Goal: Information Seeking & Learning: Learn about a topic

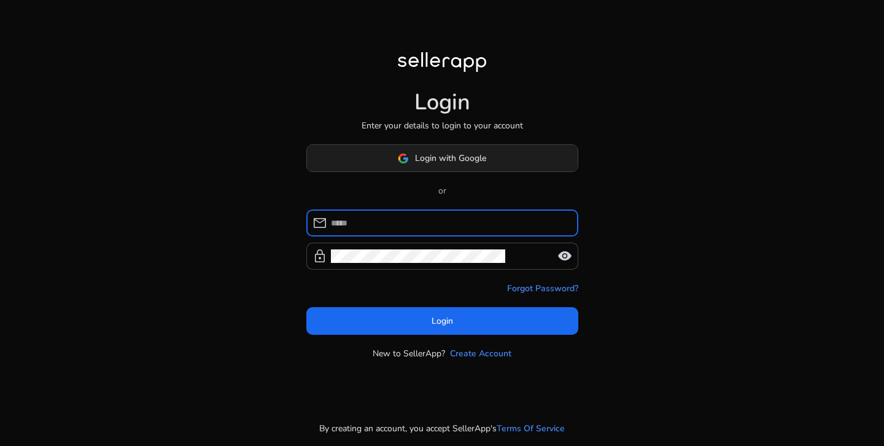
click at [470, 160] on span "Login with Google" at bounding box center [450, 158] width 71 height 13
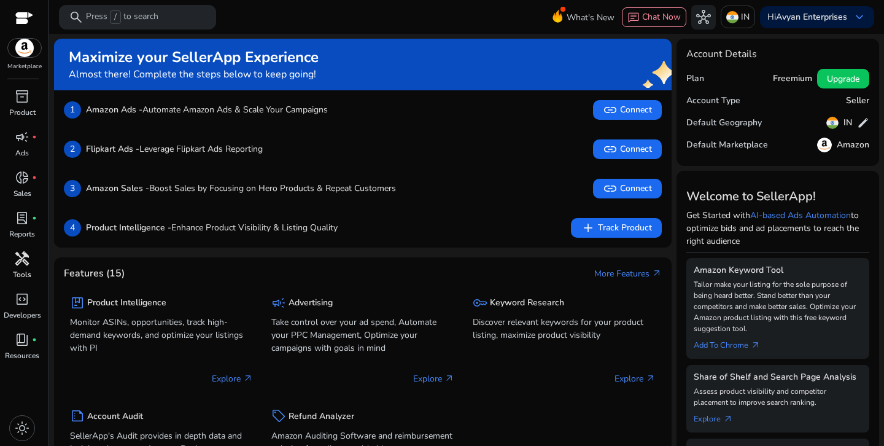
click at [28, 270] on p "Tools" at bounding box center [22, 274] width 18 height 11
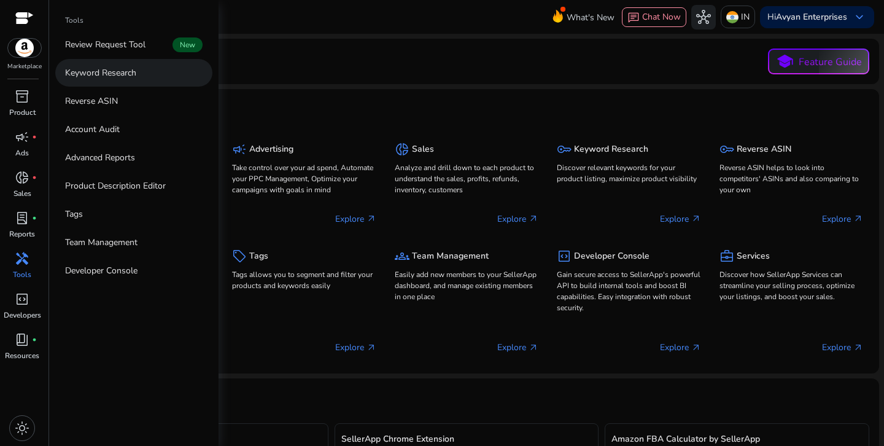
click at [118, 73] on p "Keyword Research" at bounding box center [100, 72] width 71 height 13
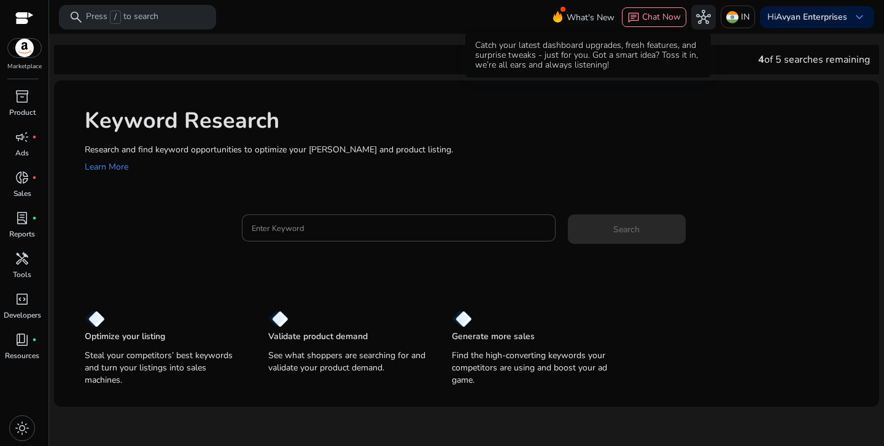
click at [583, 19] on span "What's New" at bounding box center [590, 17] width 48 height 21
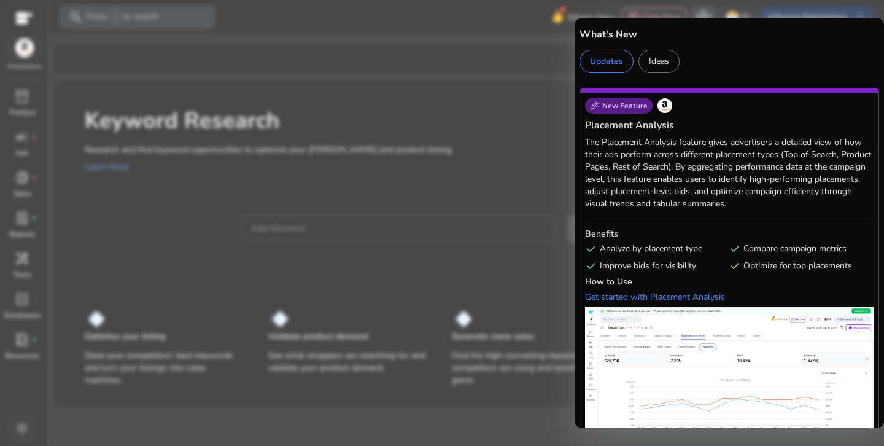
click at [541, 68] on div at bounding box center [442, 223] width 884 height 446
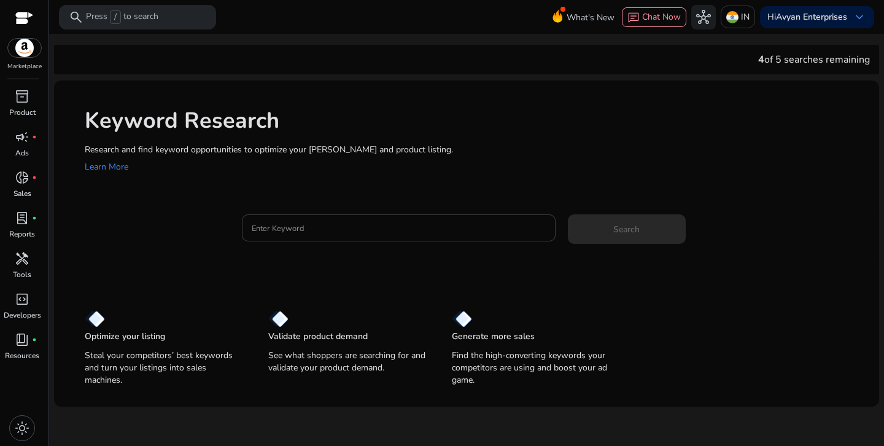
click at [303, 228] on input "Enter Keyword" at bounding box center [399, 228] width 294 height 14
click at [657, 290] on div "Keyword Research Research and find keyword opportunities to optimize your [PERS…" at bounding box center [466, 234] width 825 height 309
click at [20, 430] on span "light_mode" at bounding box center [22, 427] width 15 height 15
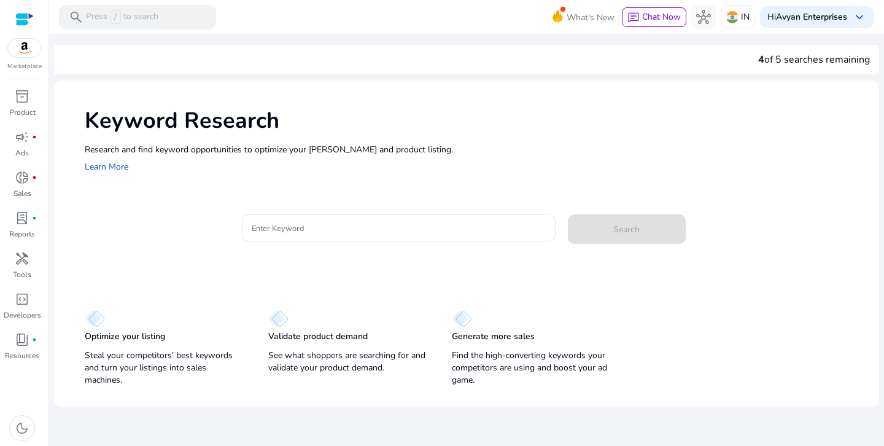
click at [804, 248] on div "Enter Keyword Search" at bounding box center [555, 234] width 627 height 40
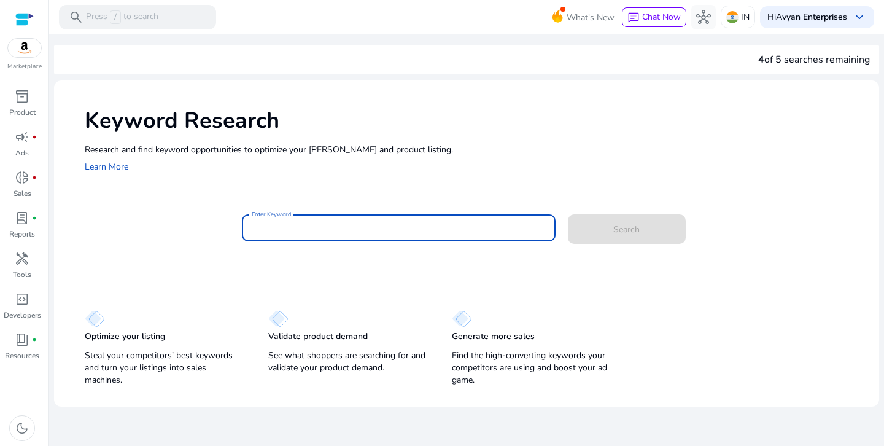
paste input "**********"
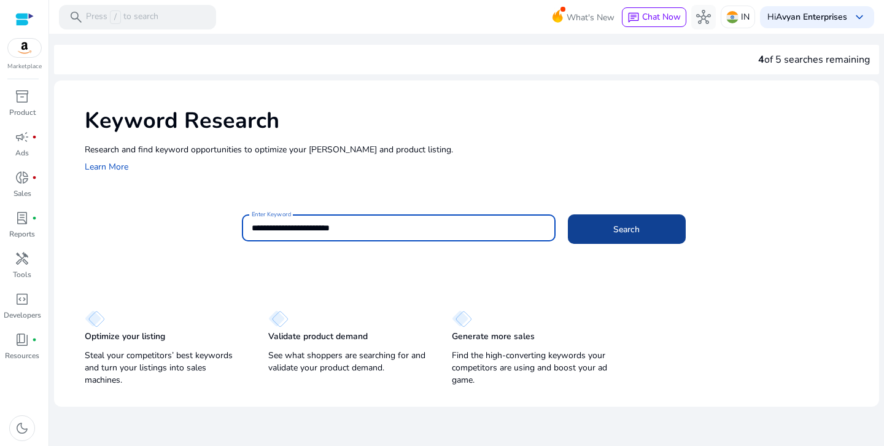
type input "**********"
click at [622, 233] on span "Search" at bounding box center [626, 229] width 26 height 13
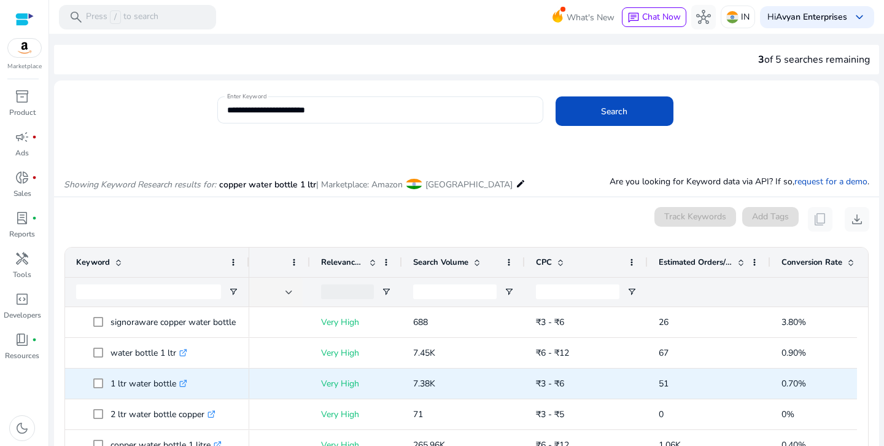
scroll to position [0, 214]
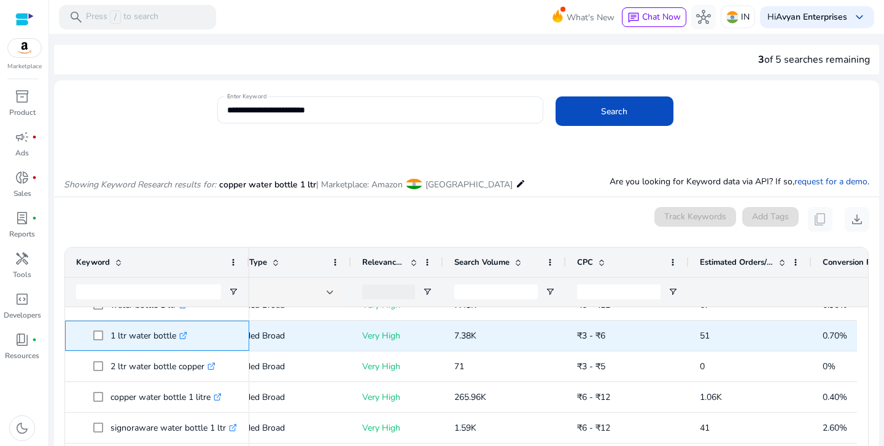
drag, startPoint x: 106, startPoint y: 333, endPoint x: 179, endPoint y: 343, distance: 73.1
click at [179, 343] on span "1 ltr water bottle .st0{fill:#2c8af8}" at bounding box center [165, 335] width 145 height 25
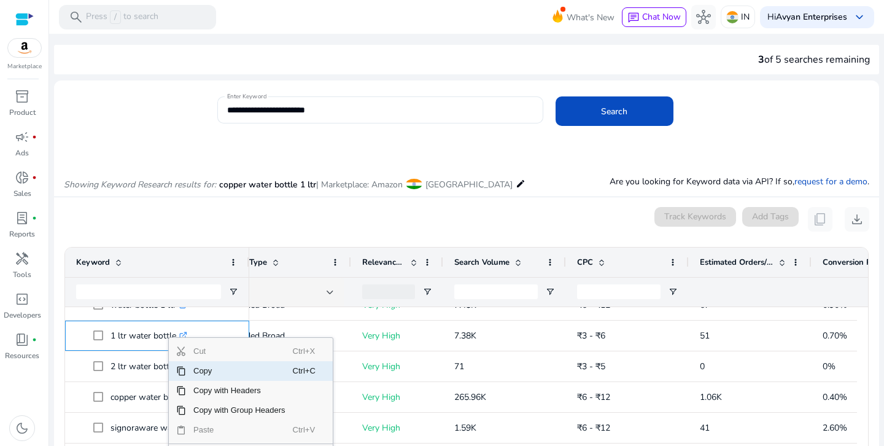
click at [198, 369] on span "Copy" at bounding box center [239, 371] width 107 height 20
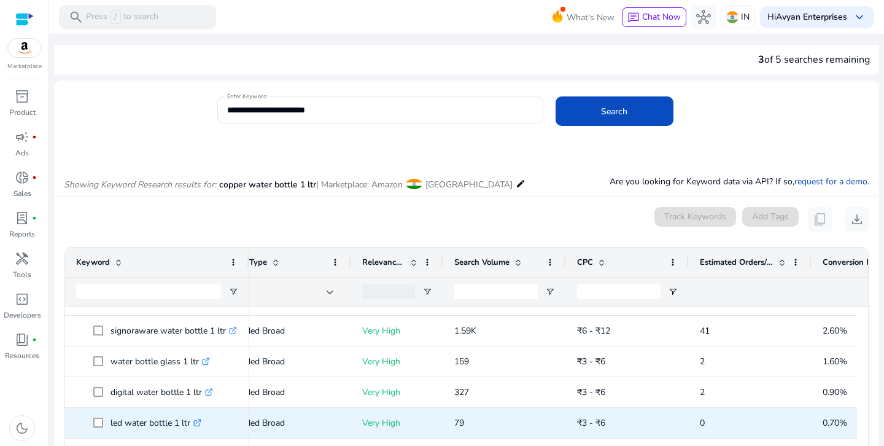
scroll to position [152, 0]
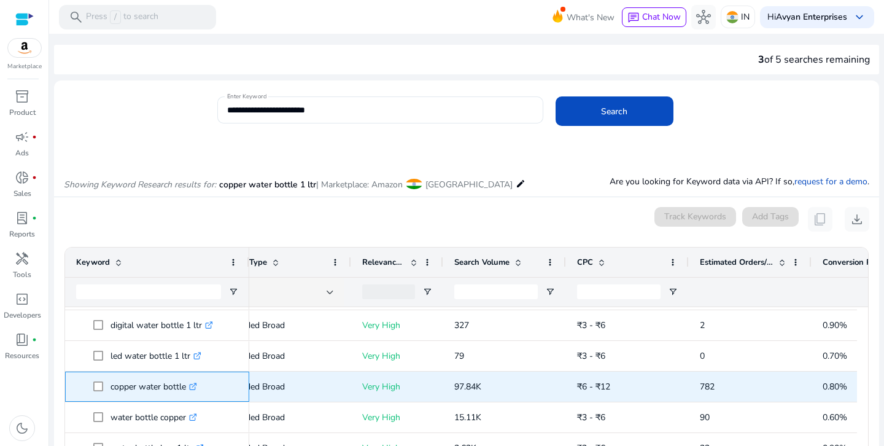
drag, startPoint x: 108, startPoint y: 386, endPoint x: 188, endPoint y: 392, distance: 80.0
click at [188, 392] on span "copper water bottle .st0{fill:#2c8af8}" at bounding box center [165, 386] width 145 height 25
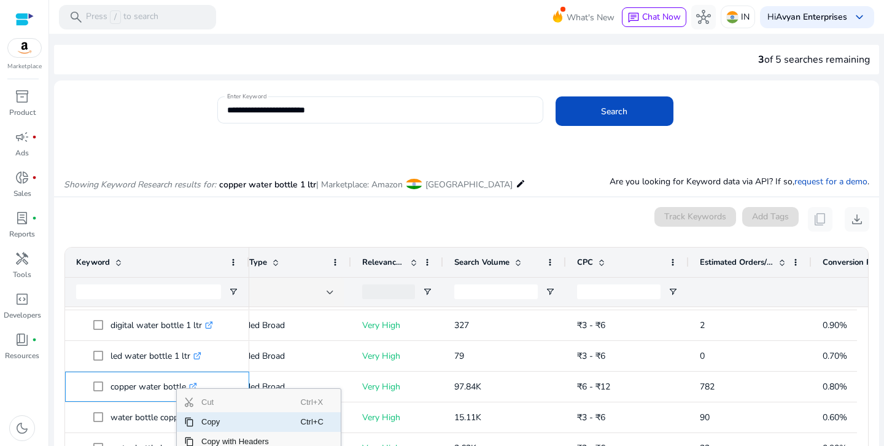
click at [198, 419] on span "Copy" at bounding box center [247, 422] width 107 height 20
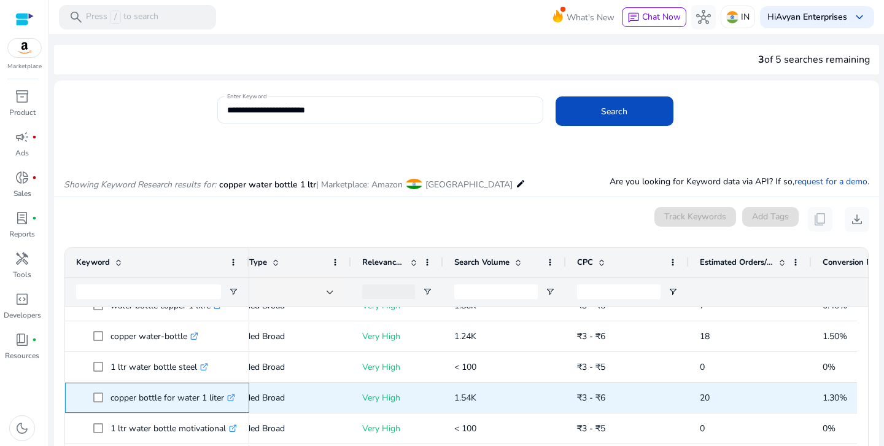
drag, startPoint x: 108, startPoint y: 398, endPoint x: 225, endPoint y: 407, distance: 116.9
click at [225, 407] on span "copper bottle for water 1 liter .st0{fill:#2c8af8}" at bounding box center [165, 397] width 145 height 25
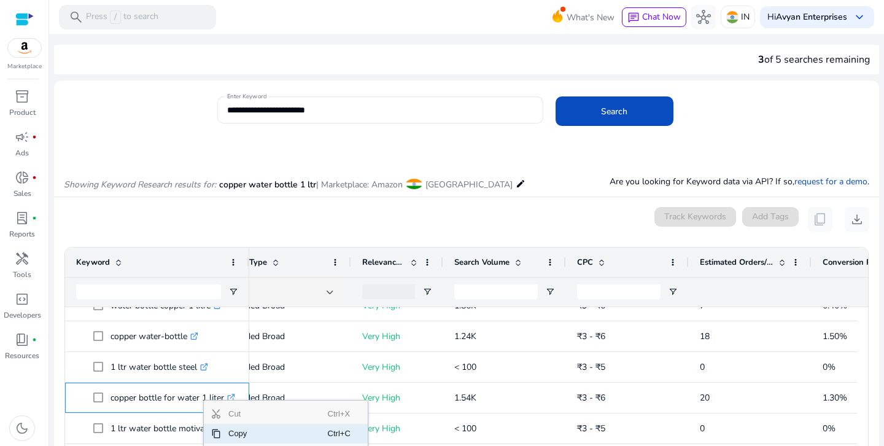
click at [226, 430] on span "Copy" at bounding box center [274, 433] width 107 height 20
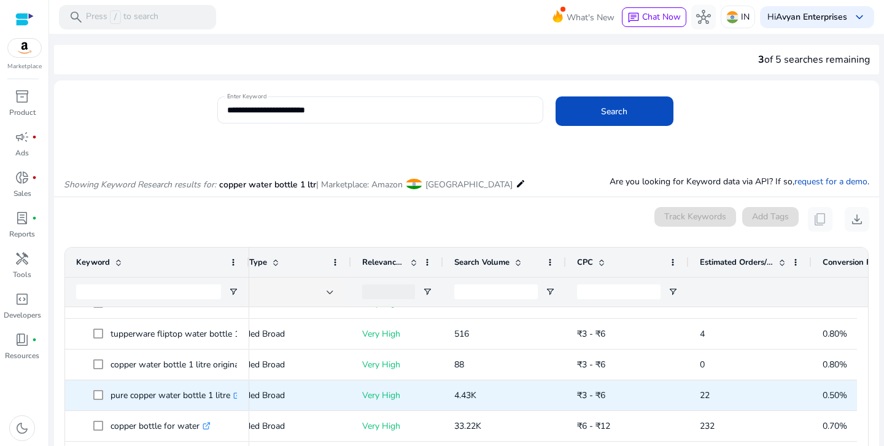
click at [105, 393] on span at bounding box center [101, 394] width 17 height 25
drag, startPoint x: 107, startPoint y: 393, endPoint x: 238, endPoint y: 403, distance: 130.4
click at [238, 403] on span "pure copper water bottle 1 litre .st0{fill:#2c8af8}" at bounding box center [165, 394] width 145 height 25
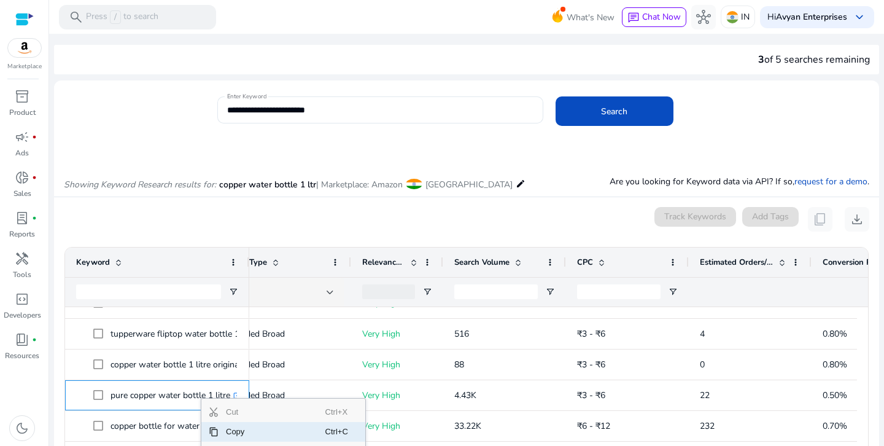
click at [228, 431] on span "Copy" at bounding box center [271, 432] width 107 height 20
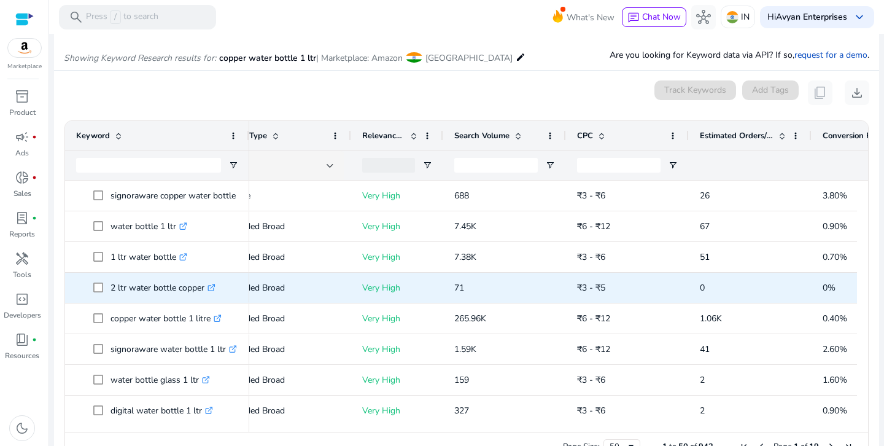
scroll to position [137, 0]
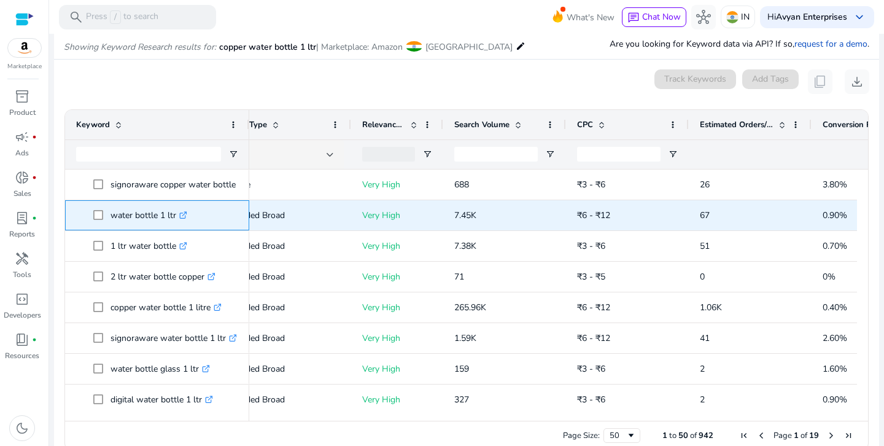
drag, startPoint x: 109, startPoint y: 215, endPoint x: 172, endPoint y: 219, distance: 63.3
click at [177, 224] on span "water bottle 1 ltr .st0{fill:#2c8af8}" at bounding box center [165, 215] width 145 height 25
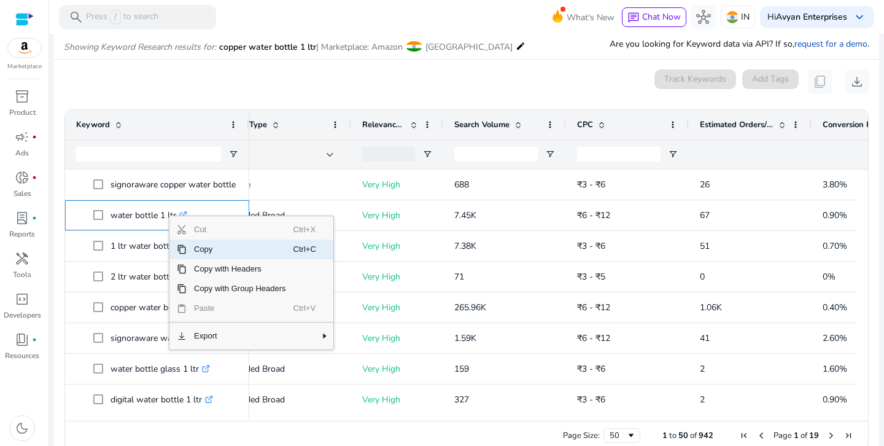
click at [196, 251] on span "Copy" at bounding box center [240, 249] width 107 height 20
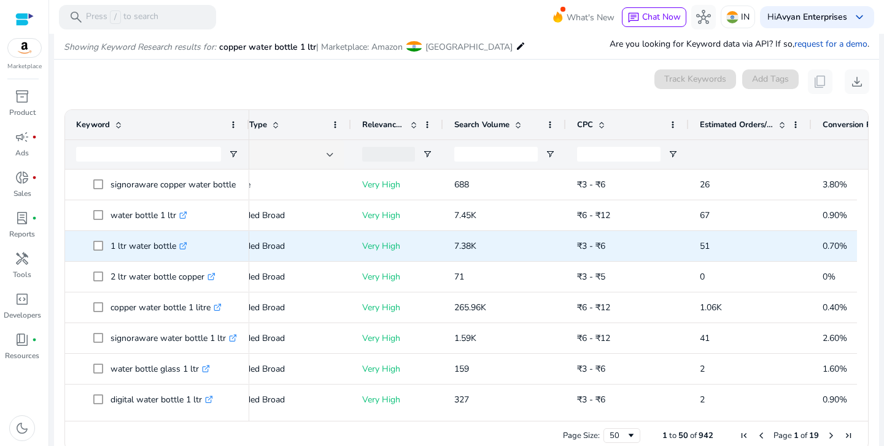
click at [108, 251] on span at bounding box center [101, 245] width 17 height 25
drag, startPoint x: 109, startPoint y: 247, endPoint x: 177, endPoint y: 255, distance: 68.0
click at [177, 255] on span "1 ltr water bottle .st0{fill:#2c8af8}" at bounding box center [165, 245] width 145 height 25
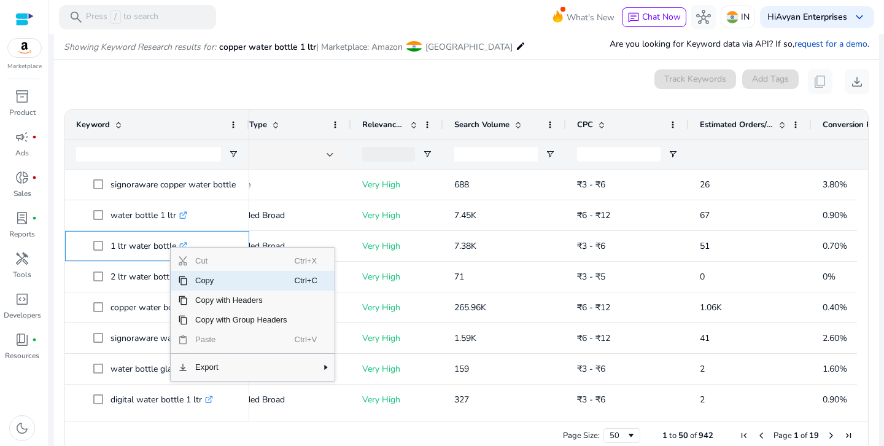
click at [192, 276] on span "Copy" at bounding box center [241, 281] width 107 height 20
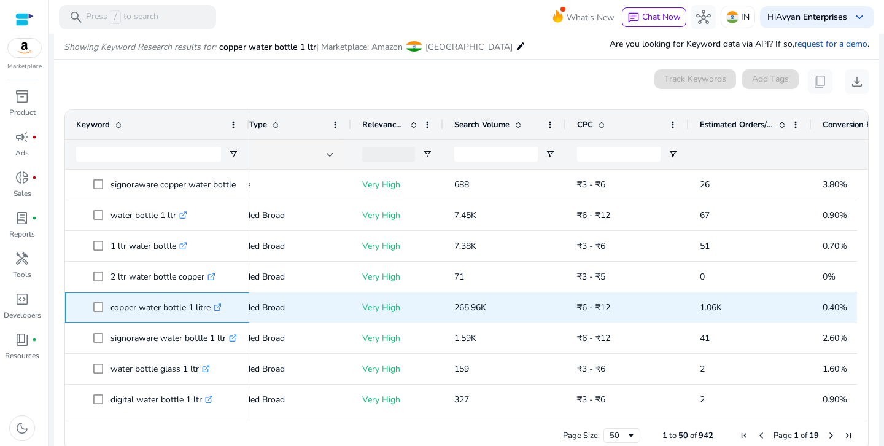
drag, startPoint x: 109, startPoint y: 306, endPoint x: 207, endPoint y: 313, distance: 98.4
click at [212, 316] on span "copper water bottle 1 litre .st0{fill:#2c8af8}" at bounding box center [165, 307] width 145 height 25
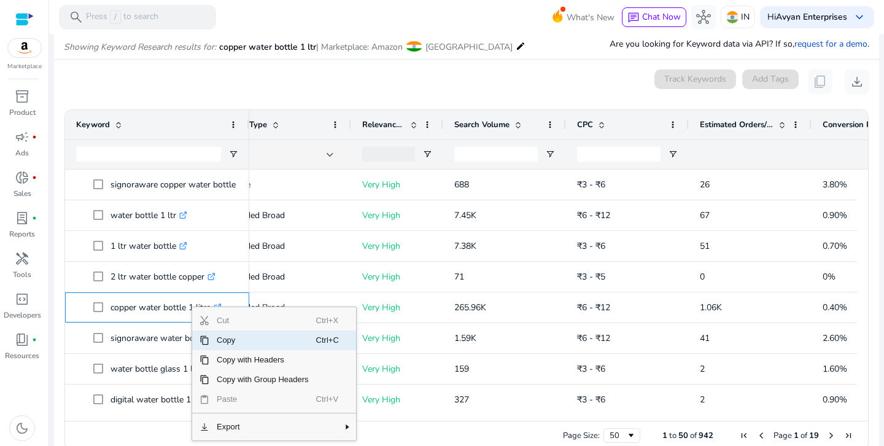
click at [215, 336] on span "Copy" at bounding box center [262, 340] width 107 height 20
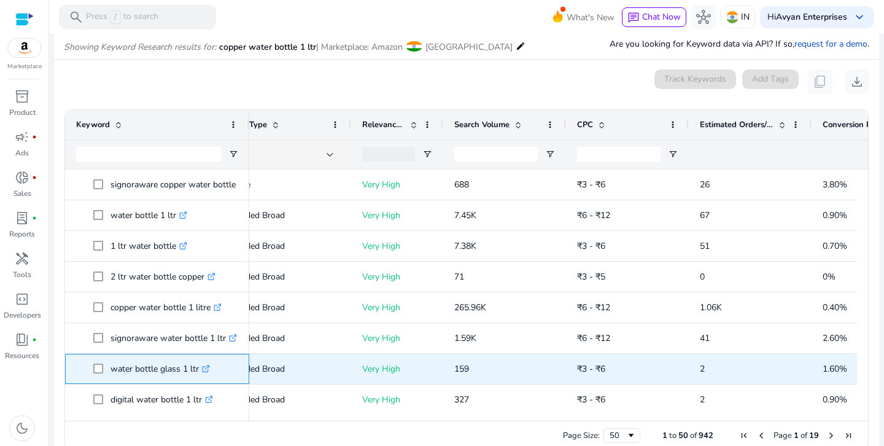
drag, startPoint x: 109, startPoint y: 368, endPoint x: 163, endPoint y: 379, distance: 55.0
click at [163, 379] on span "water bottle glass 1 ltr .st0{fill:#2c8af8}" at bounding box center [165, 368] width 145 height 25
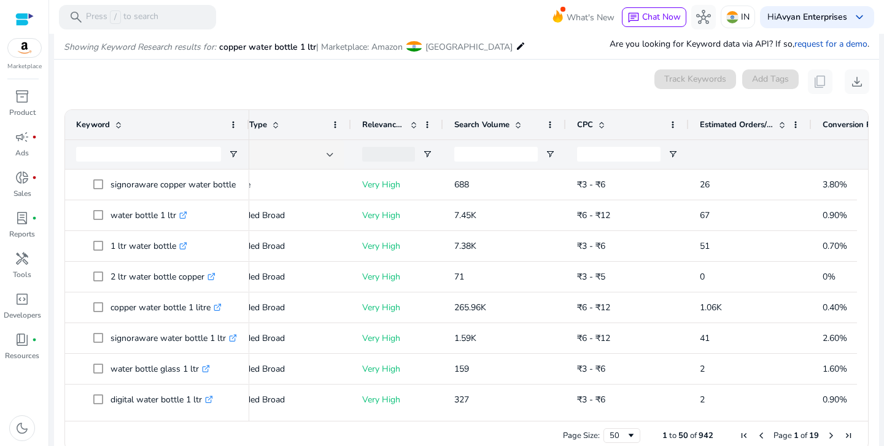
click at [277, 429] on div "Page Size: 50 1 to 50 of 942 Page 1 of 19" at bounding box center [466, 434] width 803 height 29
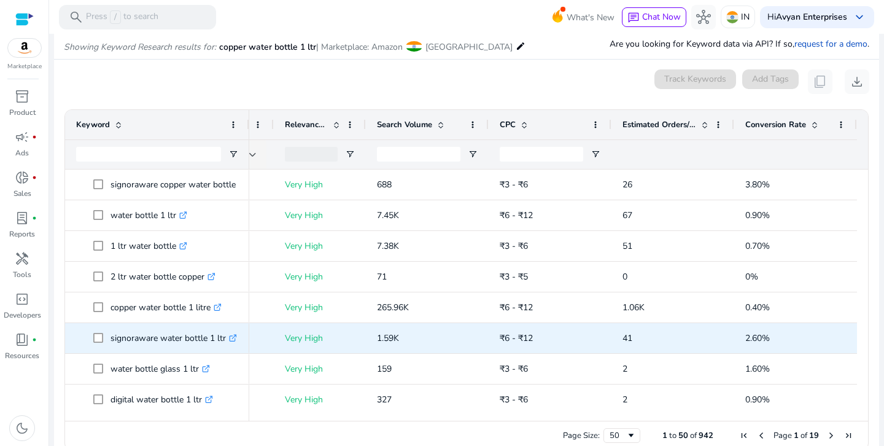
scroll to position [19, 0]
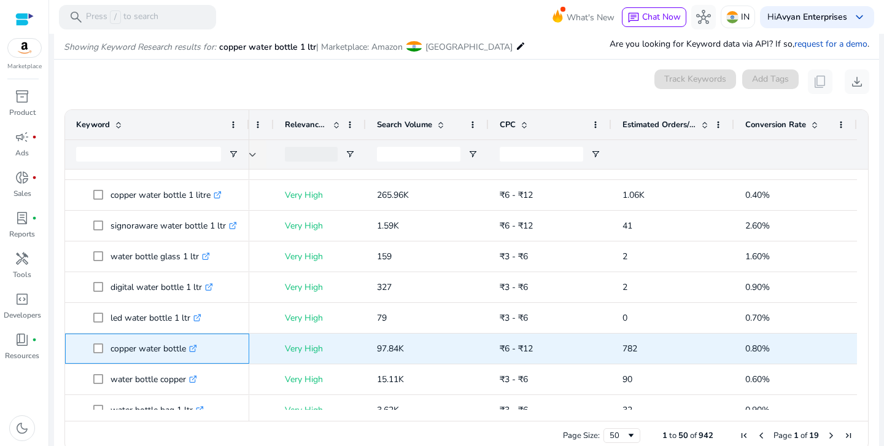
drag, startPoint x: 107, startPoint y: 350, endPoint x: 187, endPoint y: 360, distance: 80.5
click at [189, 361] on div "copper water bottle .st0{fill:#2c8af8}" at bounding box center [157, 348] width 162 height 29
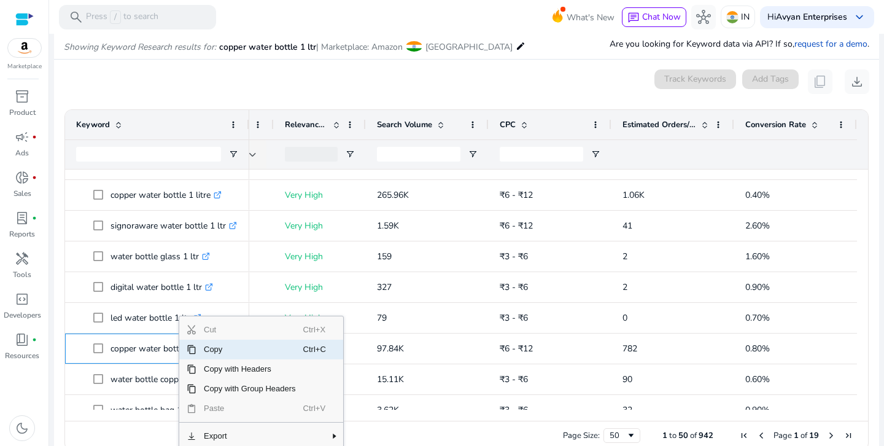
click at [202, 349] on span "Copy" at bounding box center [249, 349] width 107 height 20
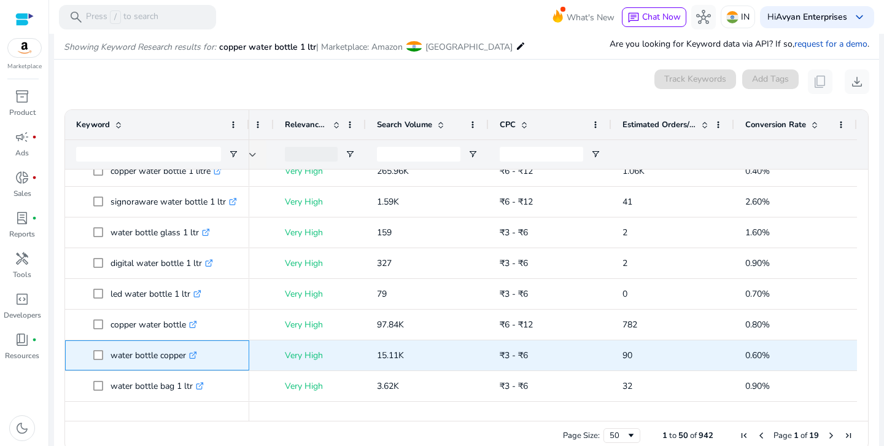
drag, startPoint x: 107, startPoint y: 353, endPoint x: 188, endPoint y: 365, distance: 81.8
click at [188, 365] on span "water bottle copper .st0{fill:#2c8af8}" at bounding box center [165, 354] width 145 height 25
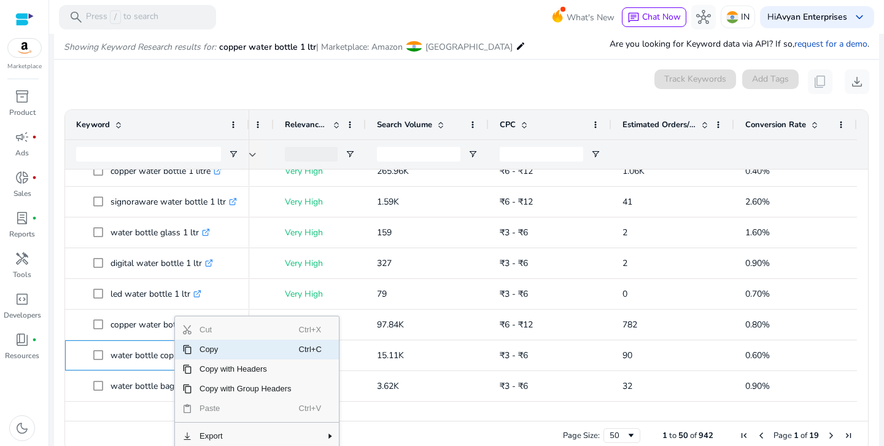
click at [190, 352] on span "Context Menu" at bounding box center [187, 349] width 10 height 10
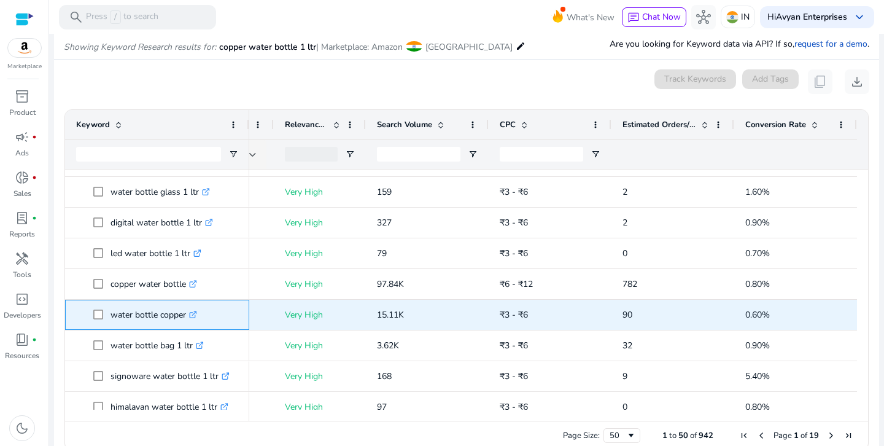
scroll to position [185, 0]
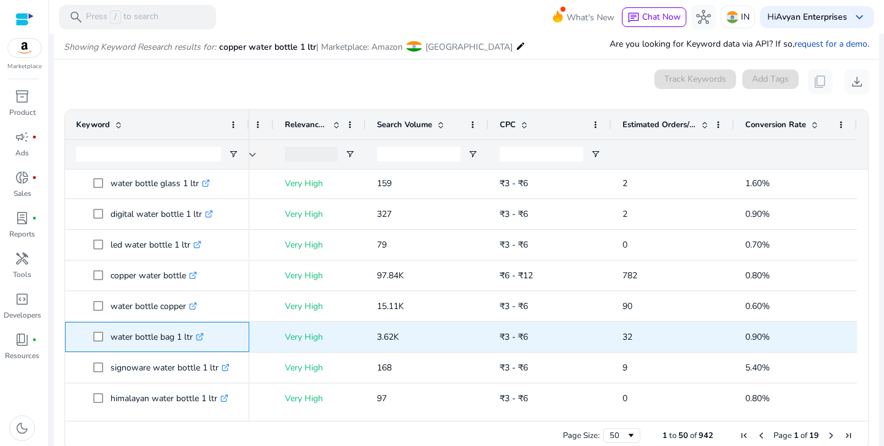
drag, startPoint x: 109, startPoint y: 337, endPoint x: 187, endPoint y: 338, distance: 77.3
click at [193, 341] on span "water bottle bag 1 ltr .st0{fill:#2c8af8}" at bounding box center [165, 336] width 145 height 25
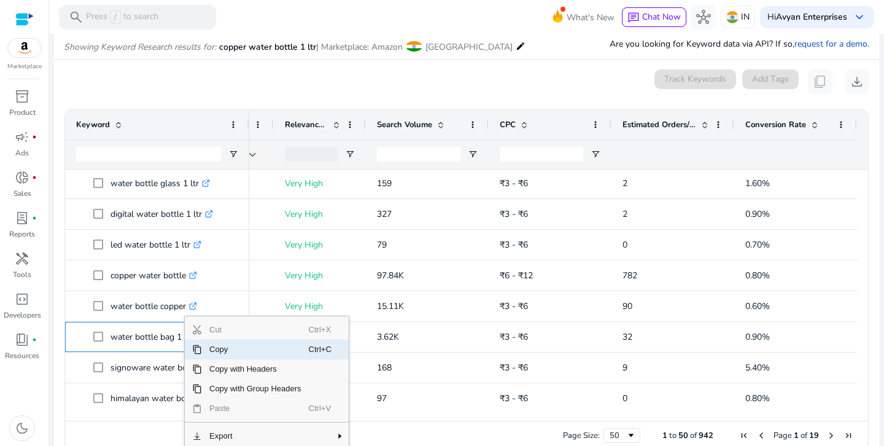
click at [216, 349] on span "Copy" at bounding box center [255, 349] width 107 height 20
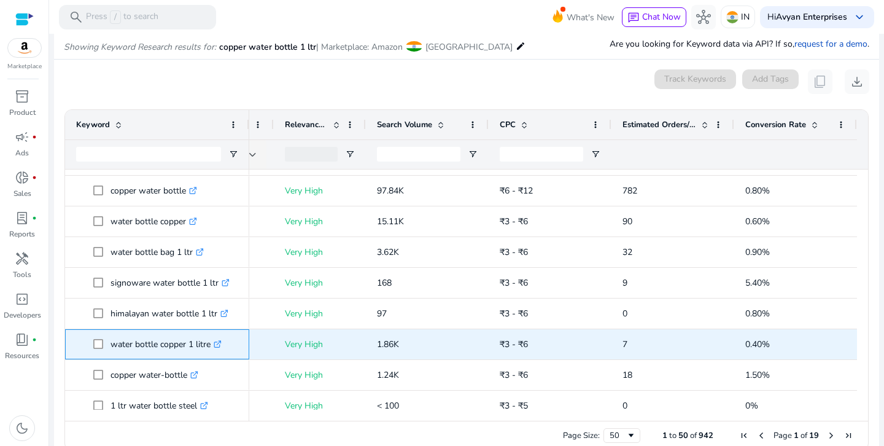
drag, startPoint x: 108, startPoint y: 344, endPoint x: 209, endPoint y: 350, distance: 101.4
click at [212, 353] on span "water bottle copper 1 litre .st0{fill:#2c8af8}" at bounding box center [165, 343] width 145 height 25
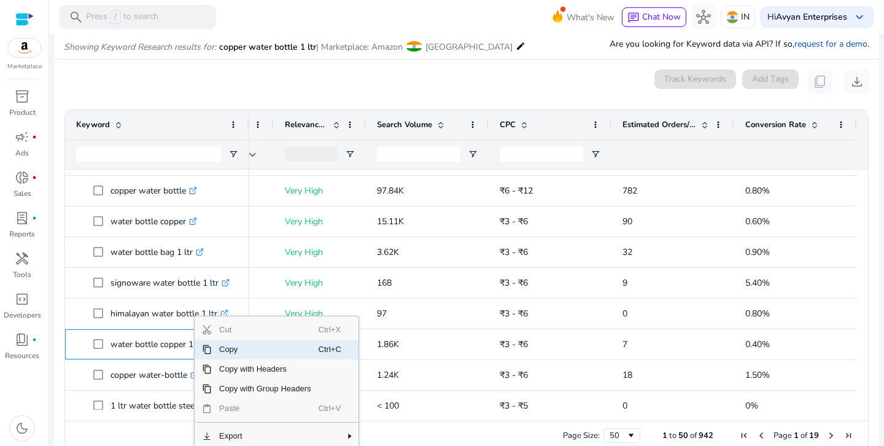
click at [204, 346] on span "Context Menu" at bounding box center [207, 349] width 10 height 10
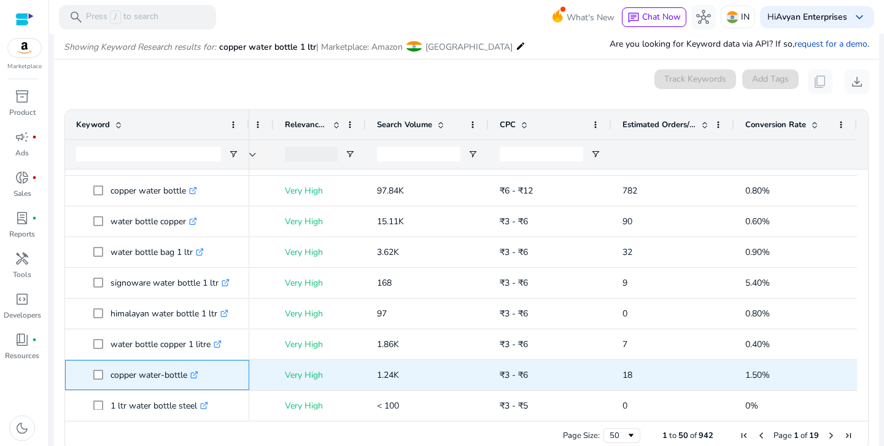
drag, startPoint x: 109, startPoint y: 376, endPoint x: 188, endPoint y: 381, distance: 78.7
click at [188, 381] on span "copper water-bottle .st0{fill:#2c8af8}" at bounding box center [165, 374] width 145 height 25
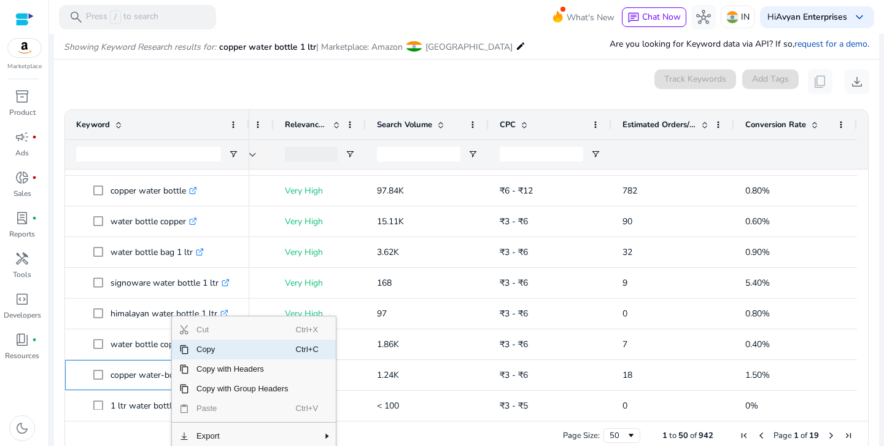
click at [195, 352] on span "Copy" at bounding box center [242, 349] width 107 height 20
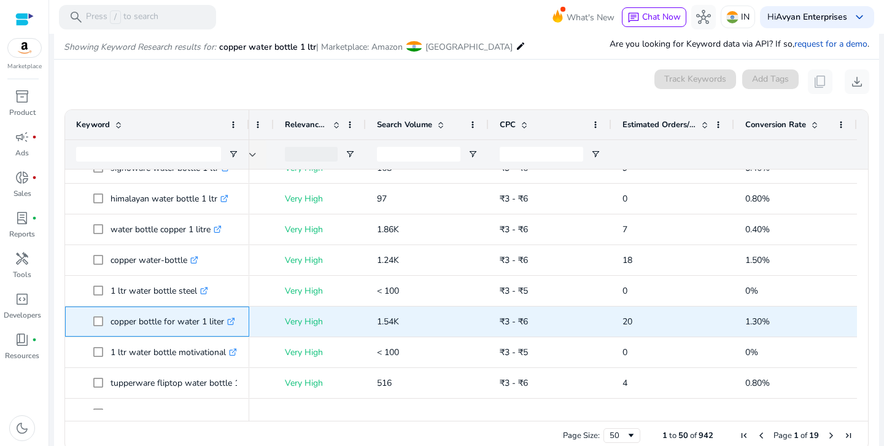
drag, startPoint x: 107, startPoint y: 321, endPoint x: 225, endPoint y: 328, distance: 117.4
click at [225, 328] on span "copper bottle for water 1 liter .st0{fill:#2c8af8}" at bounding box center [165, 321] width 145 height 25
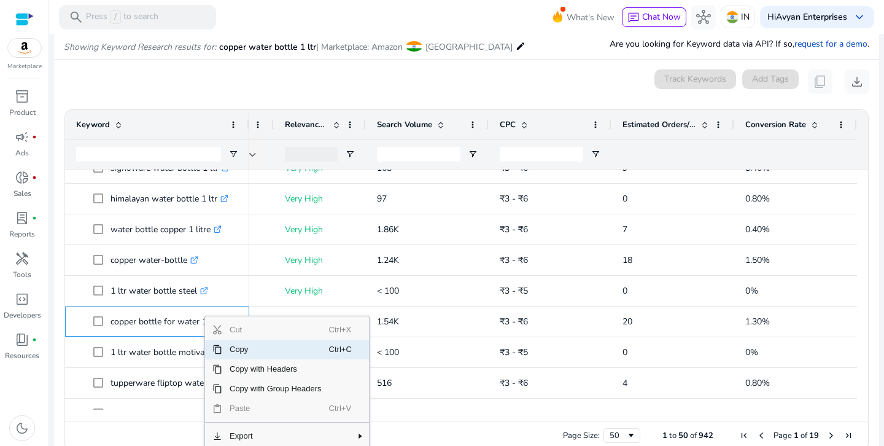
click at [230, 347] on span "Copy" at bounding box center [275, 349] width 107 height 20
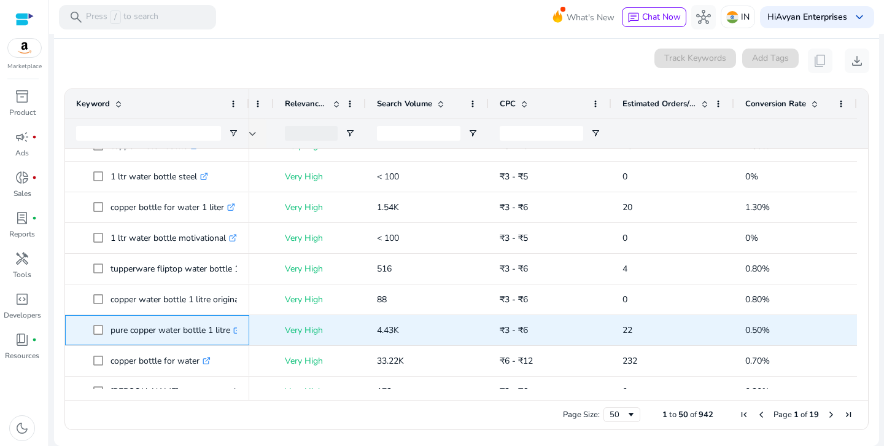
drag, startPoint x: 110, startPoint y: 330, endPoint x: 134, endPoint y: 334, distance: 24.2
click at [134, 334] on p "pure copper water bottle 1 litre .st0{fill:#2c8af8}" at bounding box center [175, 329] width 131 height 25
drag, startPoint x: 108, startPoint y: 331, endPoint x: 232, endPoint y: 341, distance: 124.3
click at [232, 341] on span "pure copper water bottle 1 litre .st0{fill:#2c8af8}" at bounding box center [165, 329] width 145 height 25
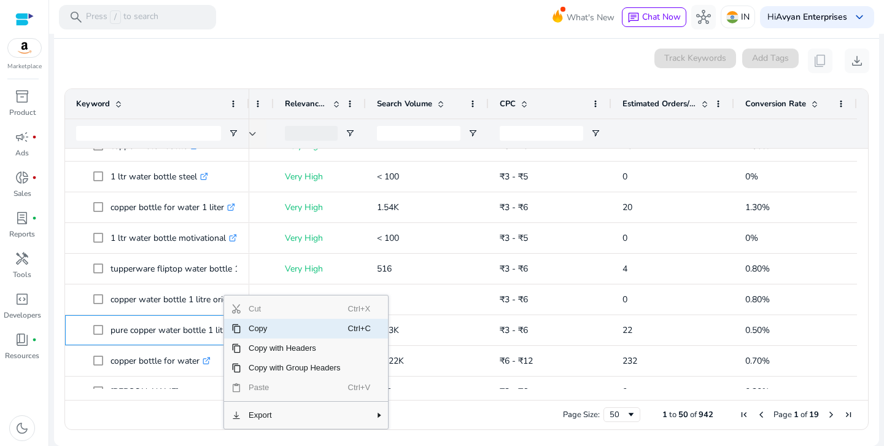
click at [243, 333] on span "Copy" at bounding box center [294, 329] width 107 height 20
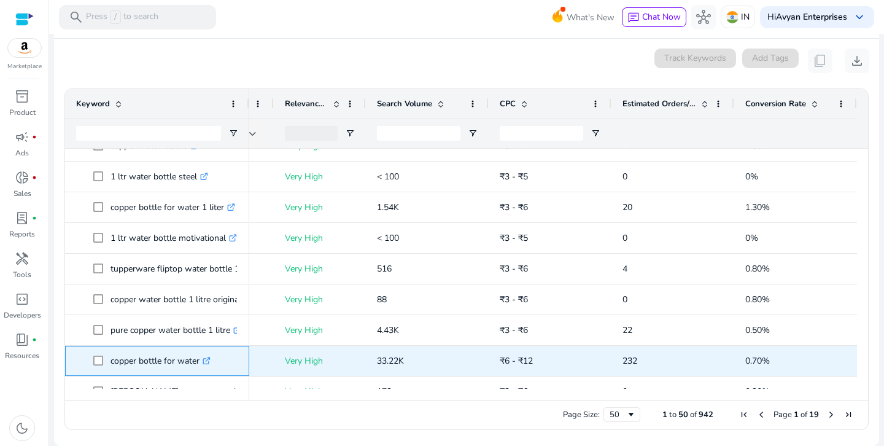
click at [137, 366] on p "copper bottle for water .st0{fill:#2c8af8}" at bounding box center [160, 360] width 100 height 25
drag, startPoint x: 109, startPoint y: 363, endPoint x: 201, endPoint y: 371, distance: 92.4
click at [201, 371] on span "copper bottle for water .st0{fill:#2c8af8}" at bounding box center [165, 360] width 145 height 25
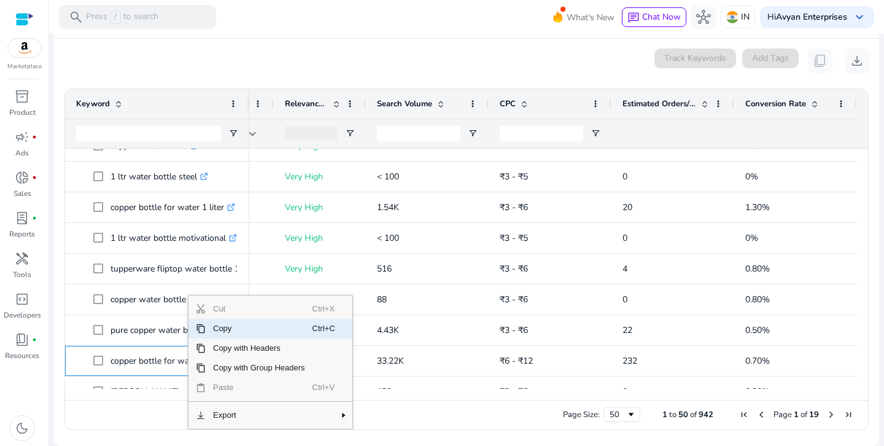
click at [216, 326] on span "Copy" at bounding box center [259, 329] width 107 height 20
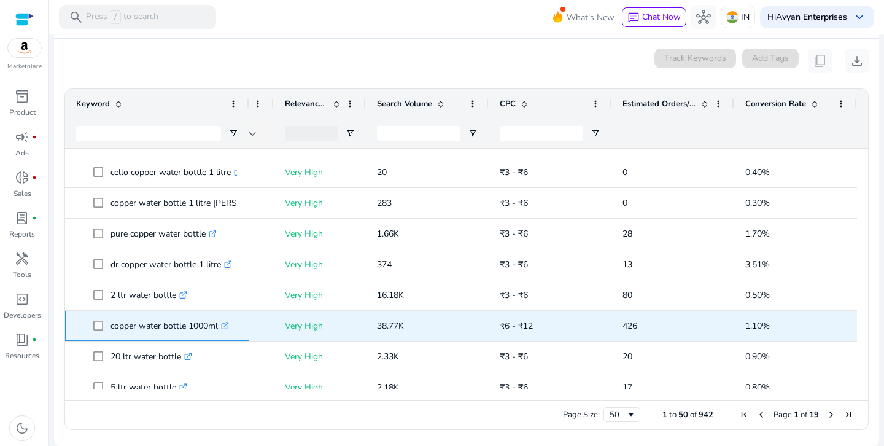
drag, startPoint x: 109, startPoint y: 326, endPoint x: 209, endPoint y: 340, distance: 100.9
click at [209, 340] on div "copper water bottle 1000ml .st0{fill:#2c8af8}" at bounding box center [157, 326] width 184 height 30
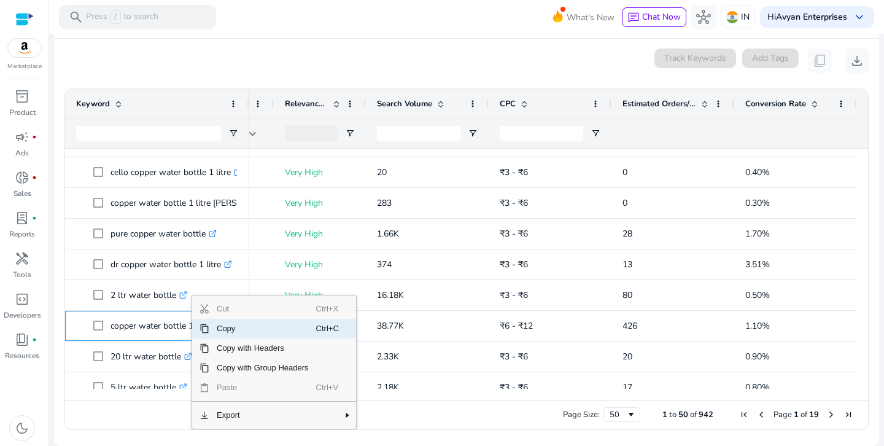
click at [211, 330] on span "Copy" at bounding box center [262, 329] width 107 height 20
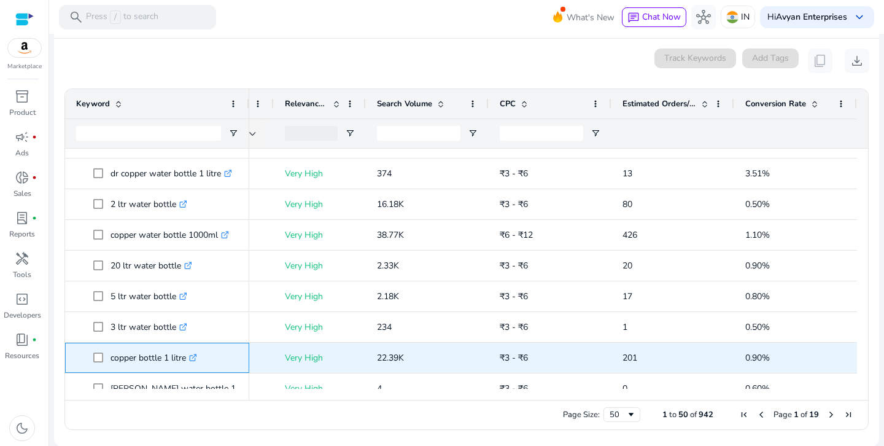
drag, startPoint x: 108, startPoint y: 358, endPoint x: 188, endPoint y: 370, distance: 81.2
click at [188, 370] on div "copper bottle 1 litre .st0{fill:#2c8af8}" at bounding box center [157, 357] width 162 height 29
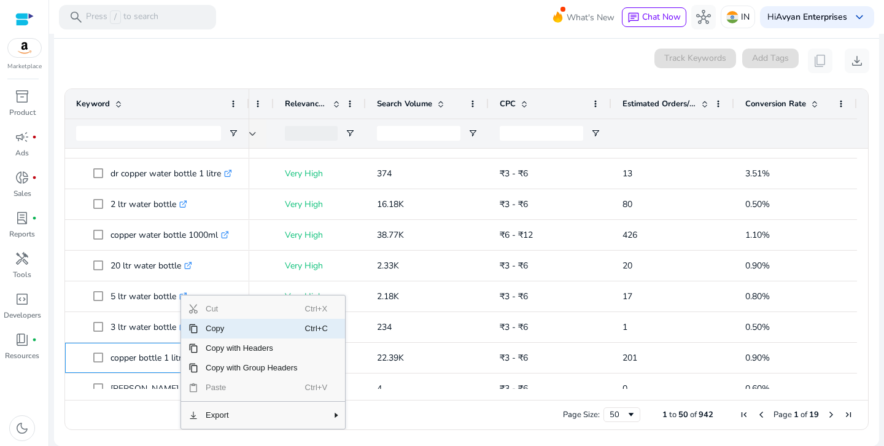
click at [206, 328] on span "Copy" at bounding box center [251, 329] width 107 height 20
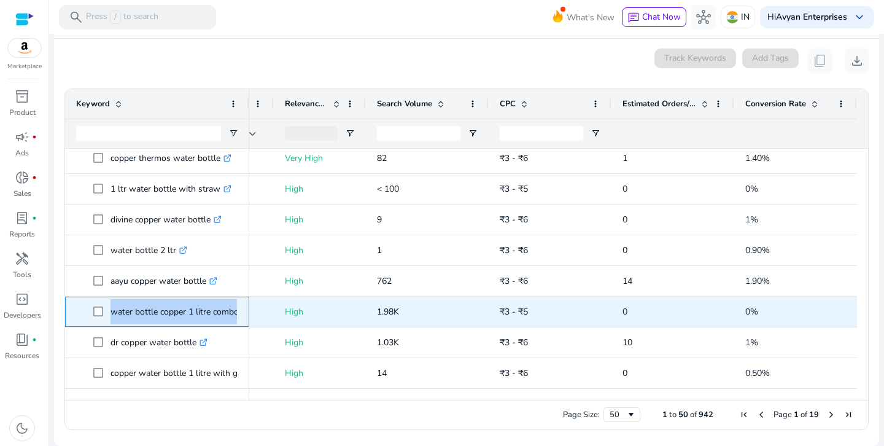
drag, startPoint x: 109, startPoint y: 311, endPoint x: 239, endPoint y: 317, distance: 130.9
click at [239, 317] on div "water bottle copper 1 litre combo .st0{fill:#2c8af8}" at bounding box center [157, 311] width 184 height 30
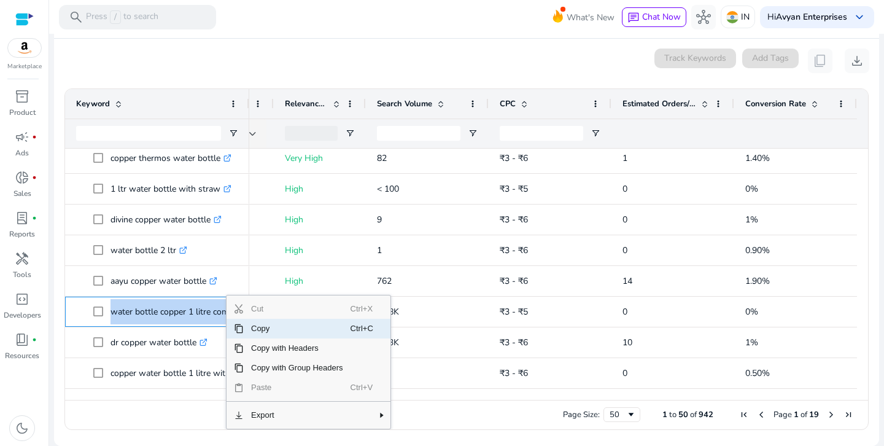
click at [244, 325] on span "Copy" at bounding box center [297, 329] width 107 height 20
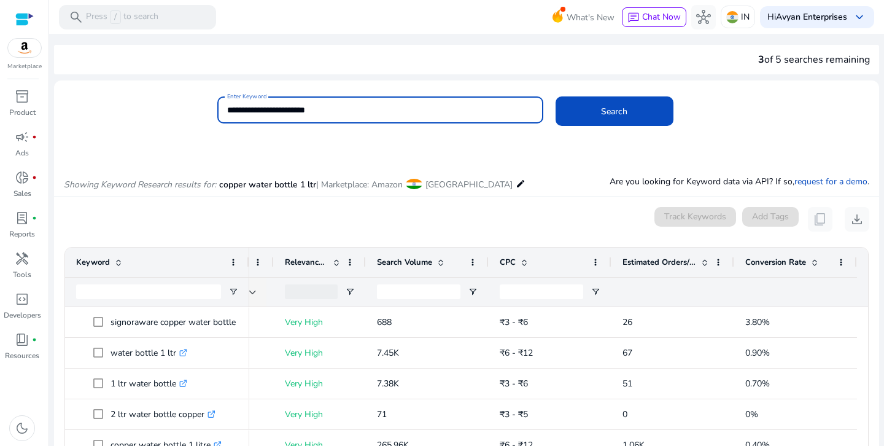
click at [328, 110] on input "**********" at bounding box center [380, 110] width 306 height 14
click at [642, 120] on span at bounding box center [614, 110] width 118 height 29
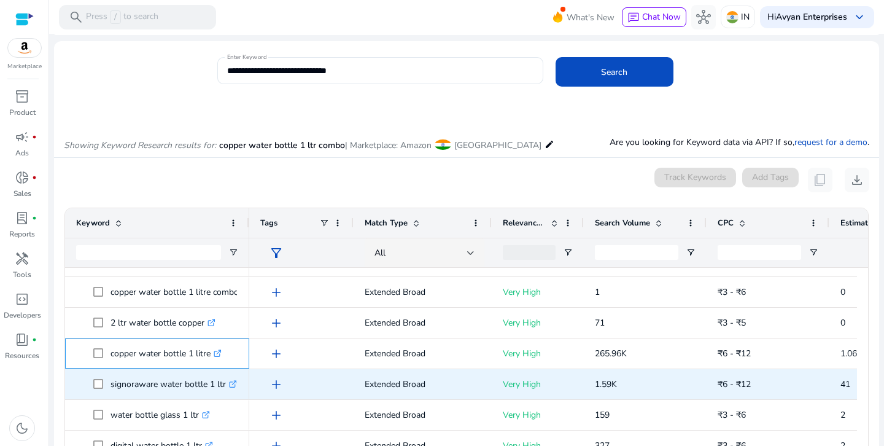
drag, startPoint x: 109, startPoint y: 353, endPoint x: 207, endPoint y: 368, distance: 99.3
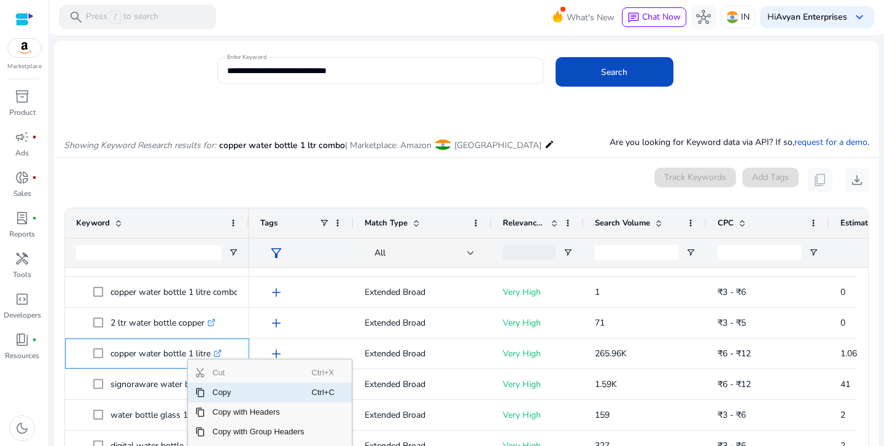
click at [211, 390] on span "Copy" at bounding box center [258, 392] width 107 height 20
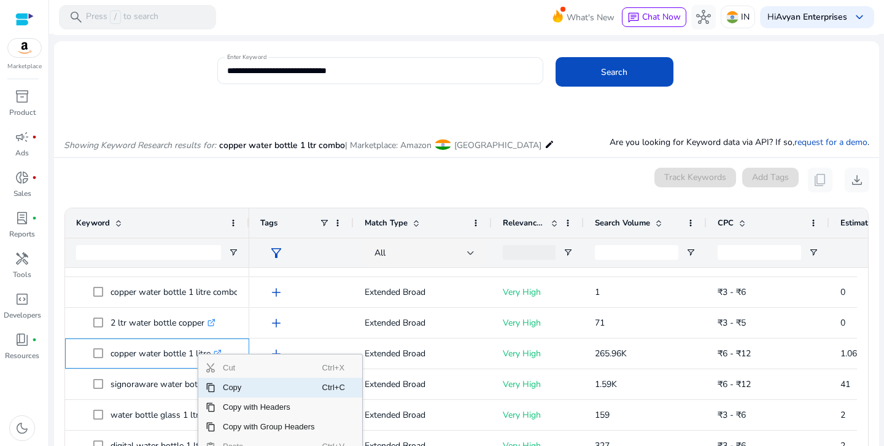
click at [214, 385] on span "Context Menu" at bounding box center [211, 387] width 10 height 10
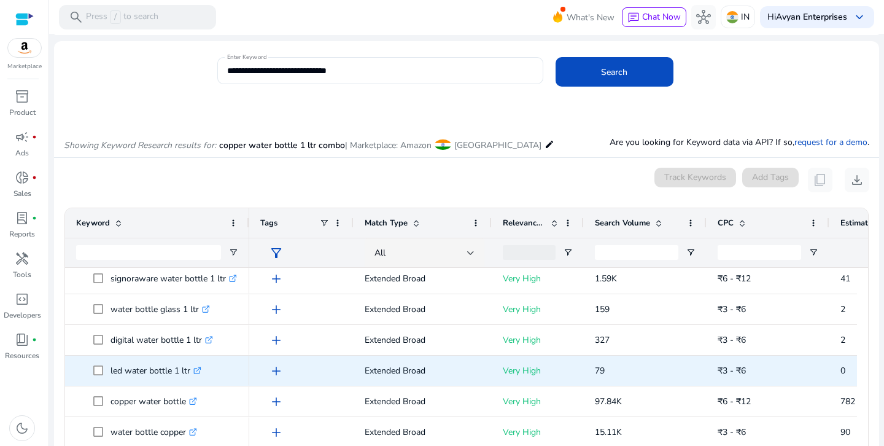
scroll to position [220, 0]
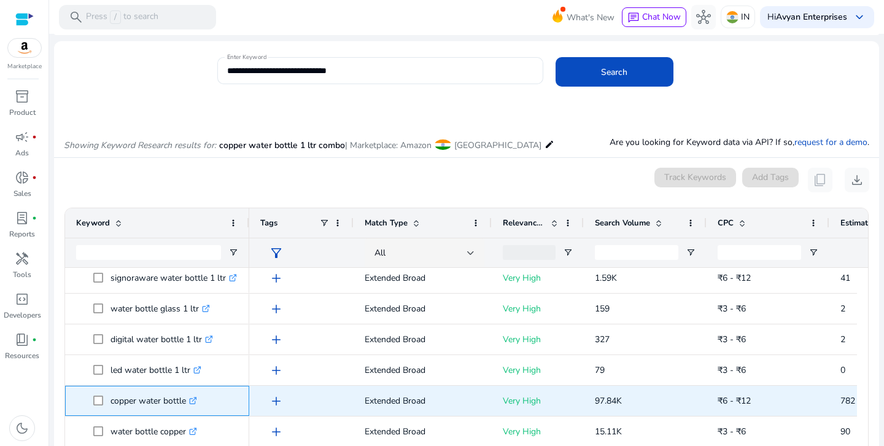
drag, startPoint x: 109, startPoint y: 401, endPoint x: 184, endPoint y: 408, distance: 75.8
click at [188, 413] on div "copper water bottle .st0{fill:#2c8af8}" at bounding box center [157, 400] width 162 height 29
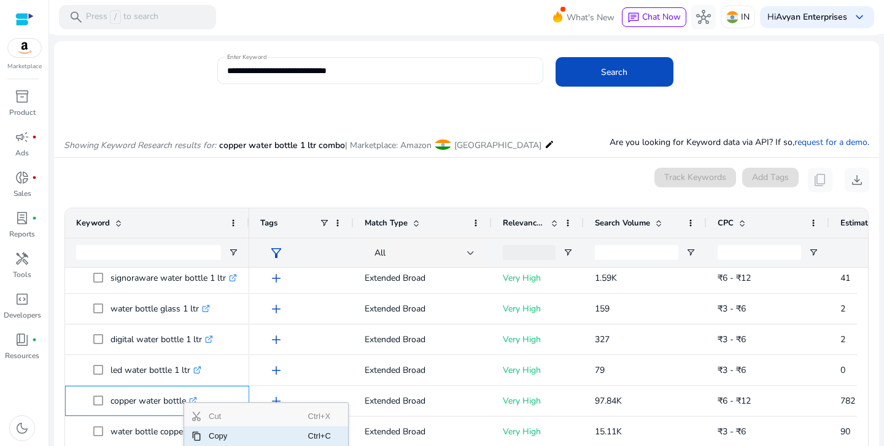
click at [214, 434] on span "Copy" at bounding box center [254, 436] width 107 height 20
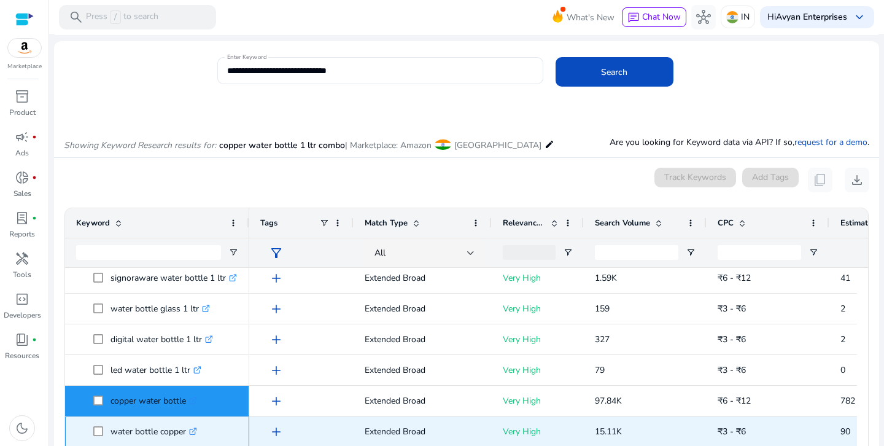
click at [214, 434] on span "water bottle copper .st0{fill:#2c8af8}" at bounding box center [165, 431] width 145 height 25
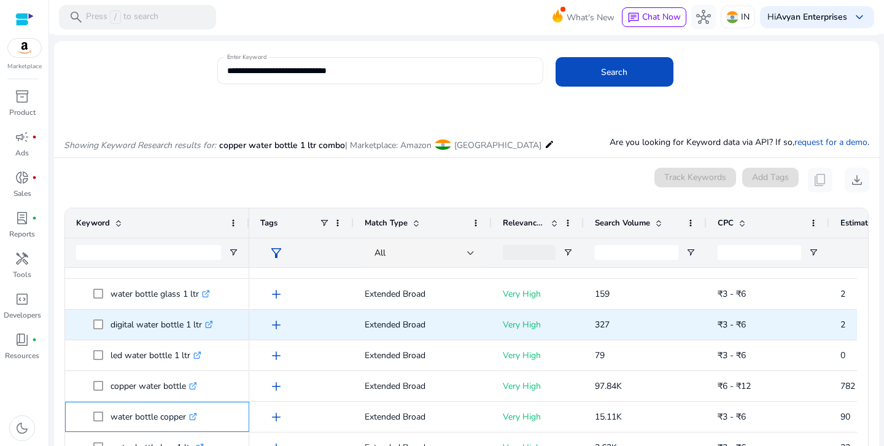
scroll to position [241, 0]
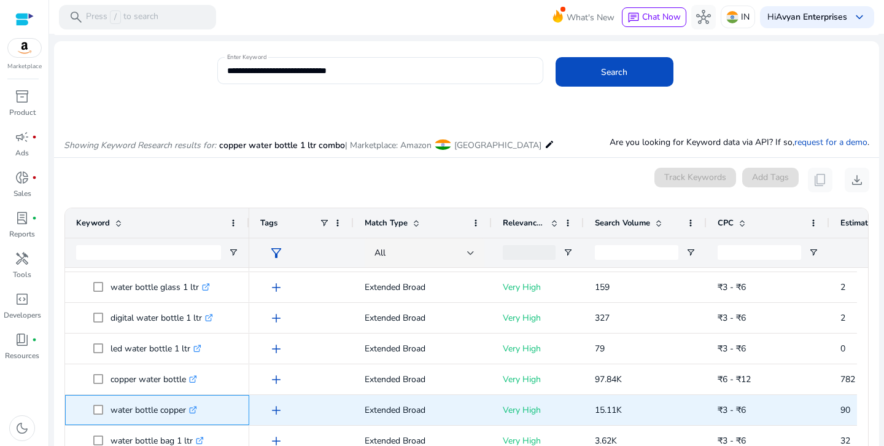
drag, startPoint x: 108, startPoint y: 408, endPoint x: 188, endPoint y: 419, distance: 80.5
click at [188, 419] on span "water bottle copper .st0{fill:#2c8af8}" at bounding box center [165, 409] width 145 height 25
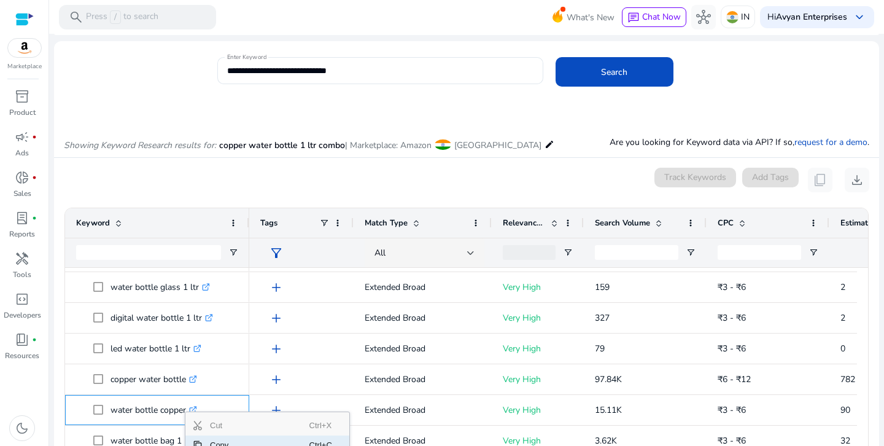
click at [211, 440] on span "Copy" at bounding box center [256, 445] width 107 height 20
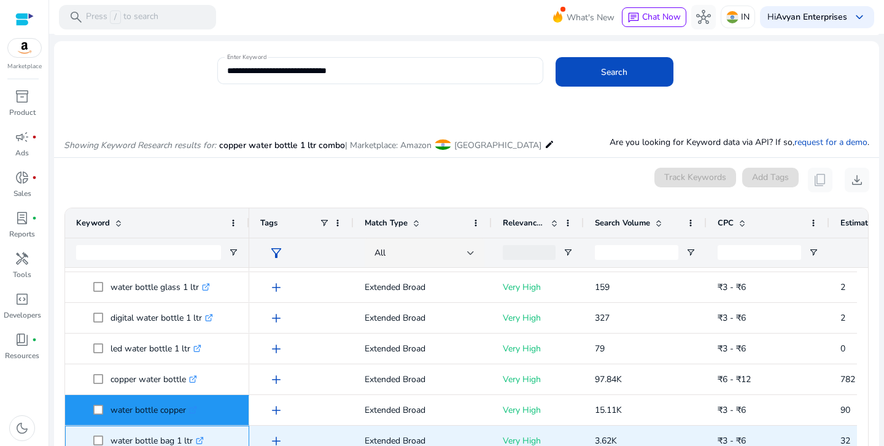
click at [210, 440] on div "water bottle bag 1 ltr .st0{fill:#2c8af8}" at bounding box center [159, 440] width 99 height 25
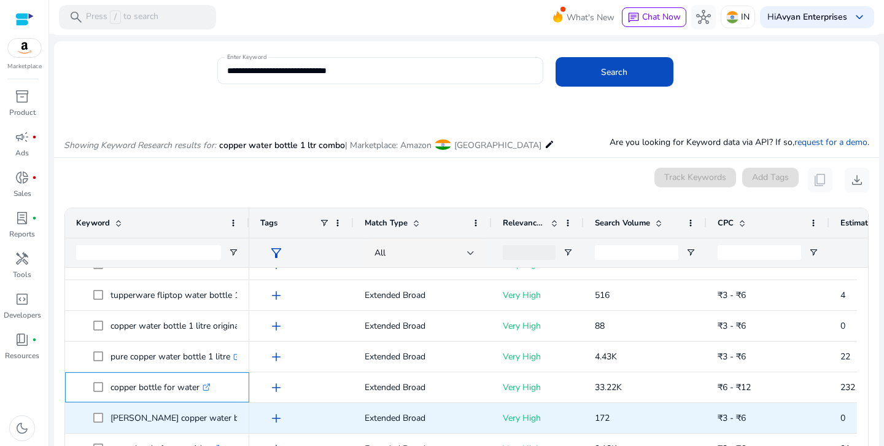
drag, startPoint x: 109, startPoint y: 387, endPoint x: 191, endPoint y: 402, distance: 83.5
click at [191, 402] on div "copper water bottle .st0{fill:#2c8af8} water bottle copper .st0{fill:#2c8af8} w…" at bounding box center [157, 372] width 184 height 1534
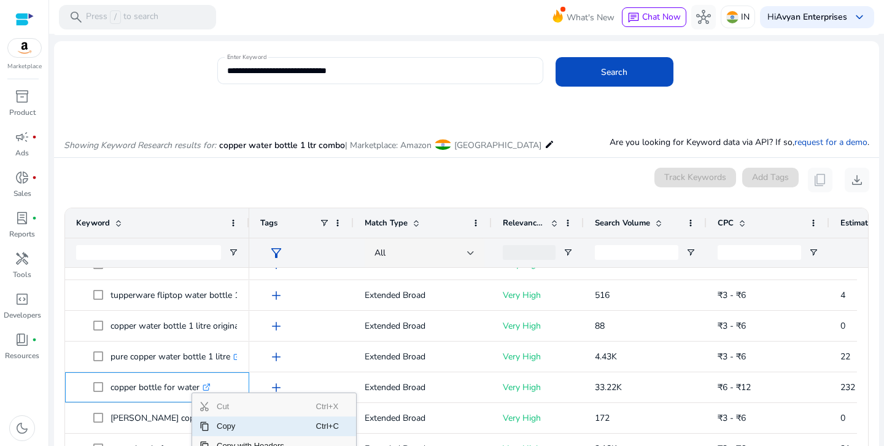
click at [215, 420] on span "Copy" at bounding box center [262, 426] width 107 height 20
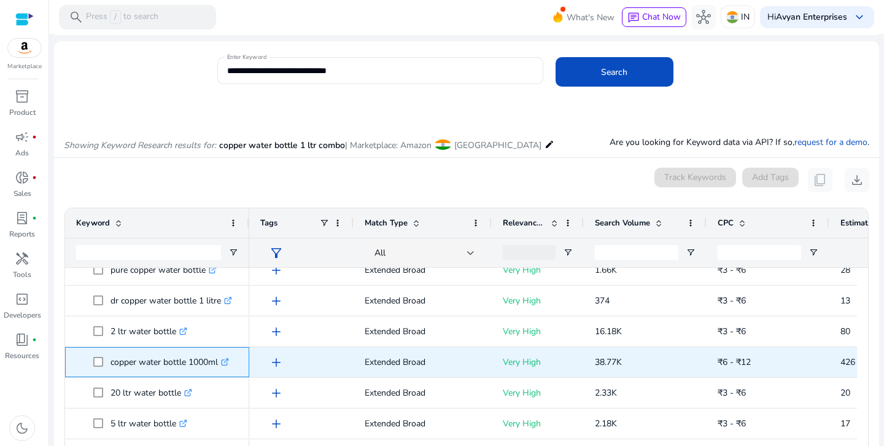
drag, startPoint x: 109, startPoint y: 363, endPoint x: 218, endPoint y: 369, distance: 108.8
click at [218, 369] on span "copper water bottle 1000ml .st0{fill:#2c8af8}" at bounding box center [165, 361] width 145 height 25
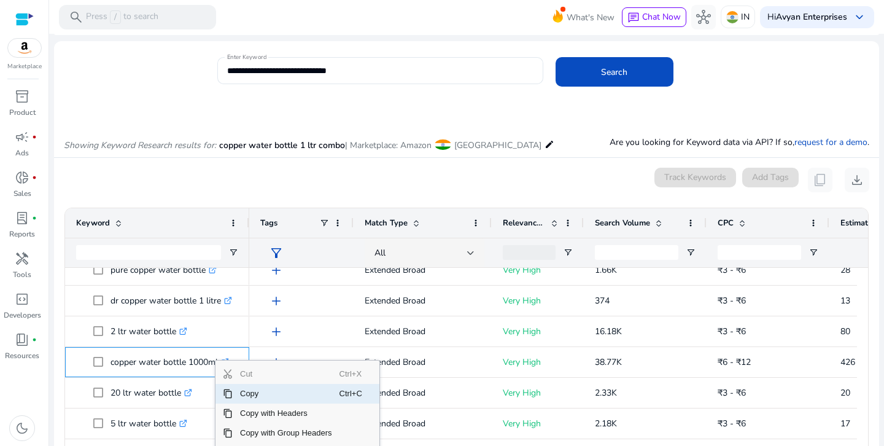
click at [247, 395] on span "Copy" at bounding box center [286, 394] width 107 height 20
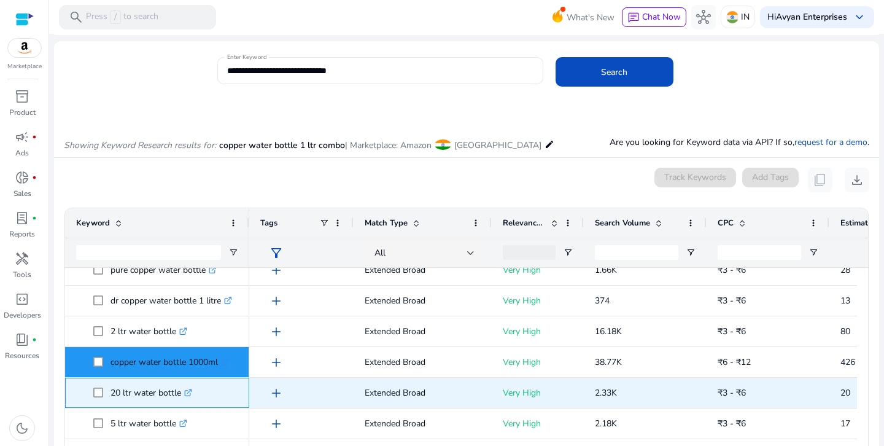
click at [247, 395] on div "20 ltr water bottle .st0{fill:#2c8af8}" at bounding box center [157, 392] width 184 height 30
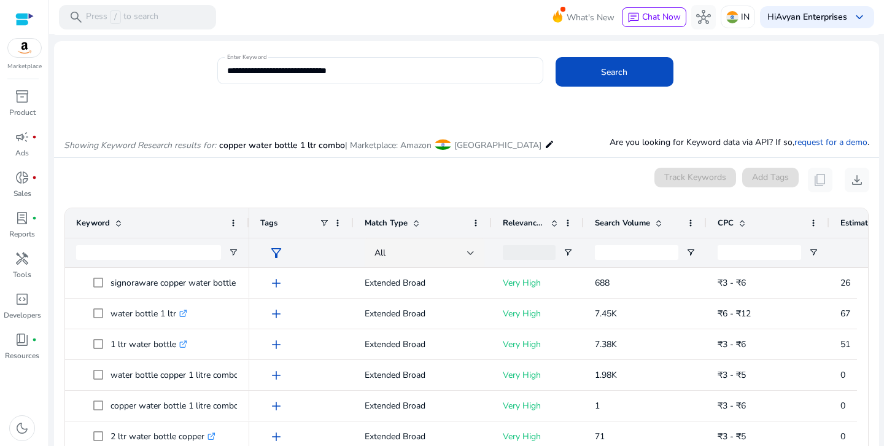
scroll to position [0, 0]
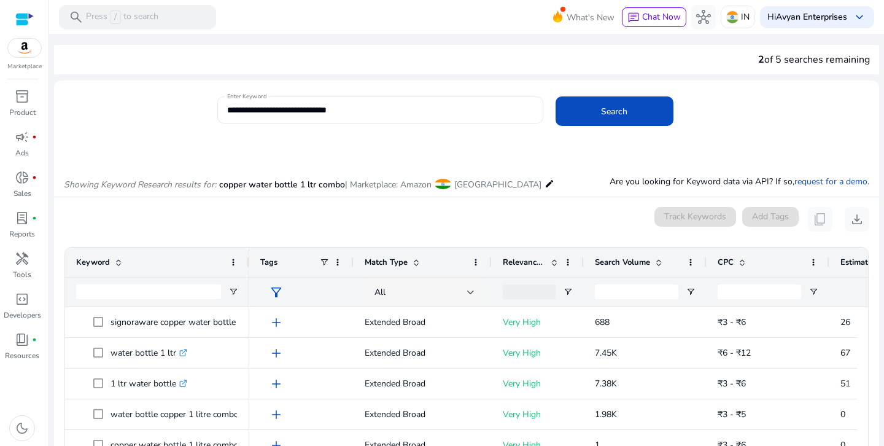
click at [359, 109] on input "**********" at bounding box center [380, 110] width 306 height 14
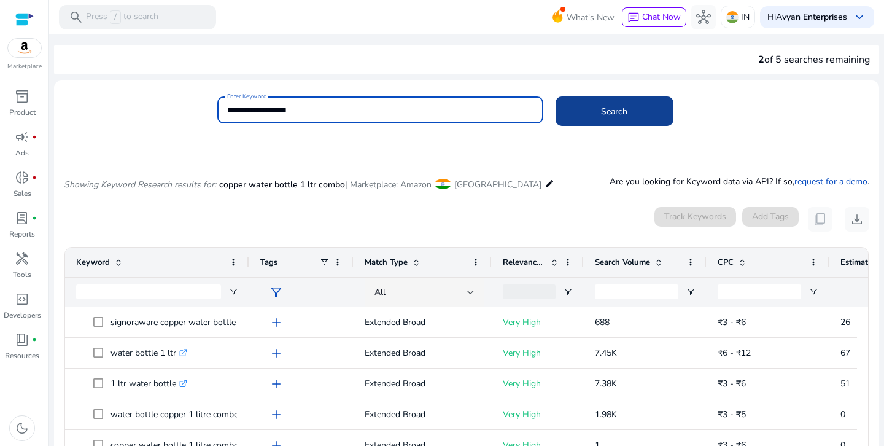
type input "**********"
click at [597, 102] on span at bounding box center [614, 110] width 118 height 29
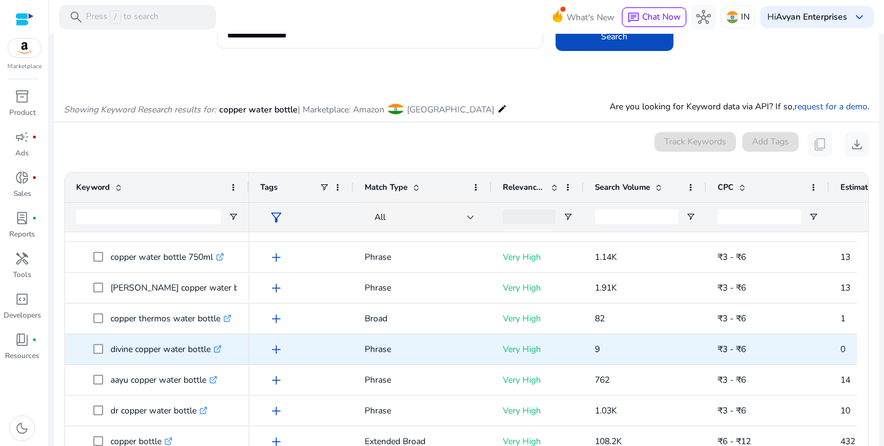
scroll to position [245, 0]
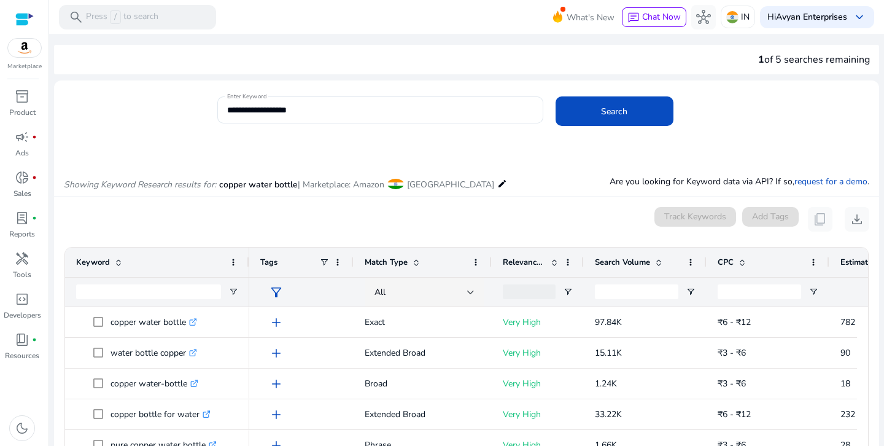
scroll to position [300, 0]
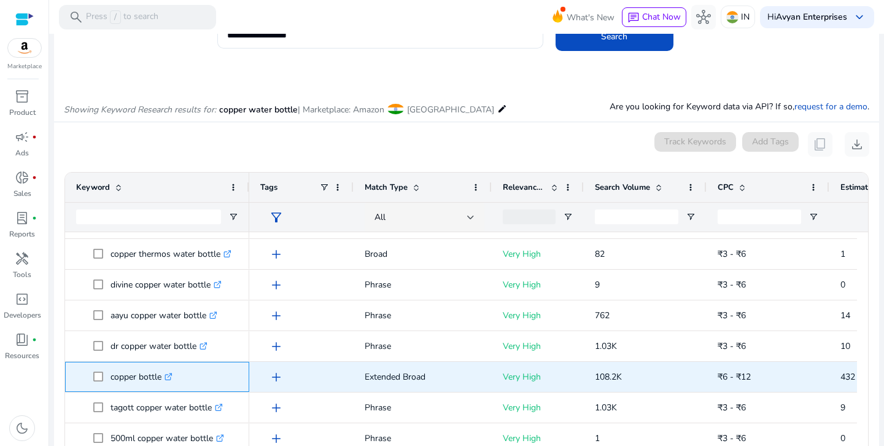
drag, startPoint x: 108, startPoint y: 375, endPoint x: 164, endPoint y: 381, distance: 56.8
click at [164, 381] on span "copper bottle .st0{fill:#2c8af8}" at bounding box center [165, 376] width 145 height 25
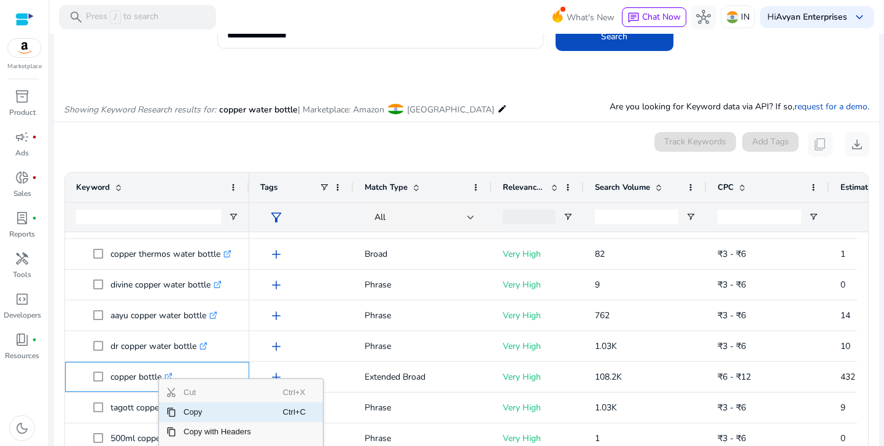
click at [186, 415] on span "Copy" at bounding box center [229, 412] width 107 height 20
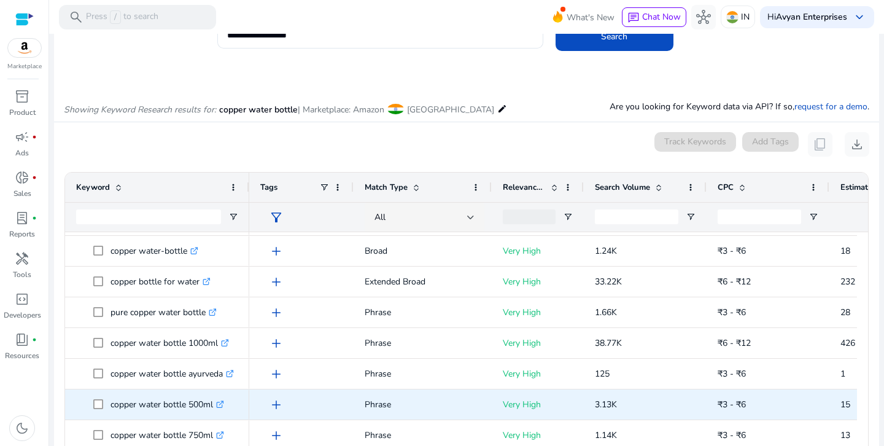
scroll to position [0, 0]
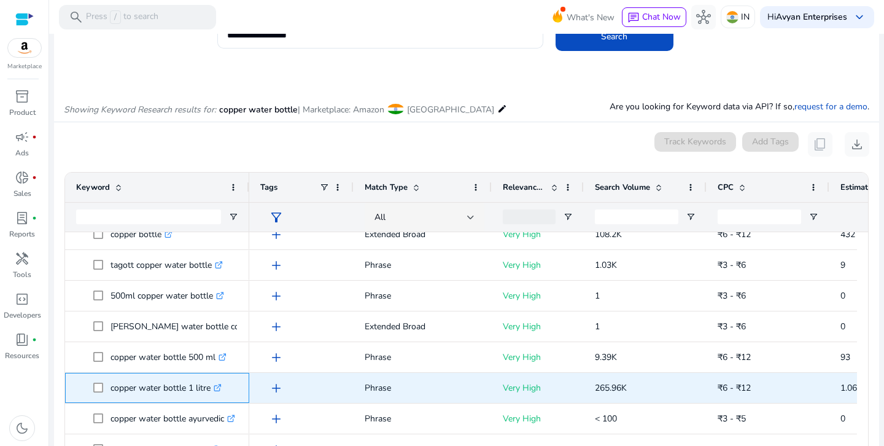
drag, startPoint x: 109, startPoint y: 387, endPoint x: 214, endPoint y: 397, distance: 105.5
click at [214, 397] on span "copper water bottle 1 litre .st0{fill:#2c8af8}" at bounding box center [165, 387] width 145 height 25
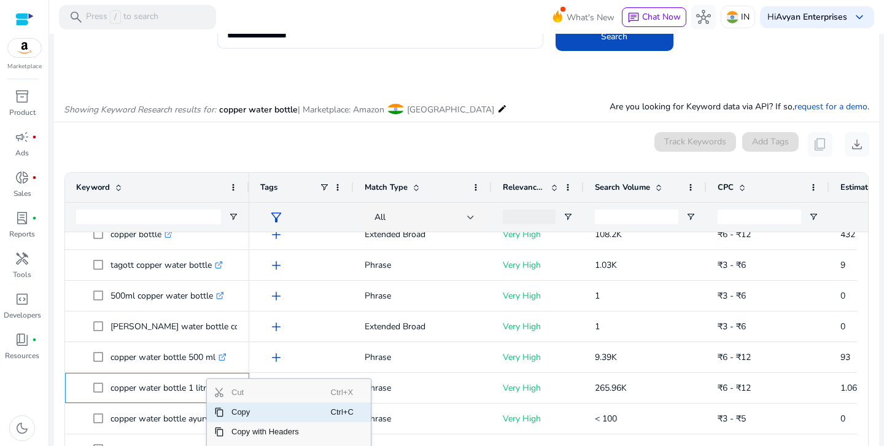
click at [226, 412] on span "Copy" at bounding box center [277, 412] width 107 height 20
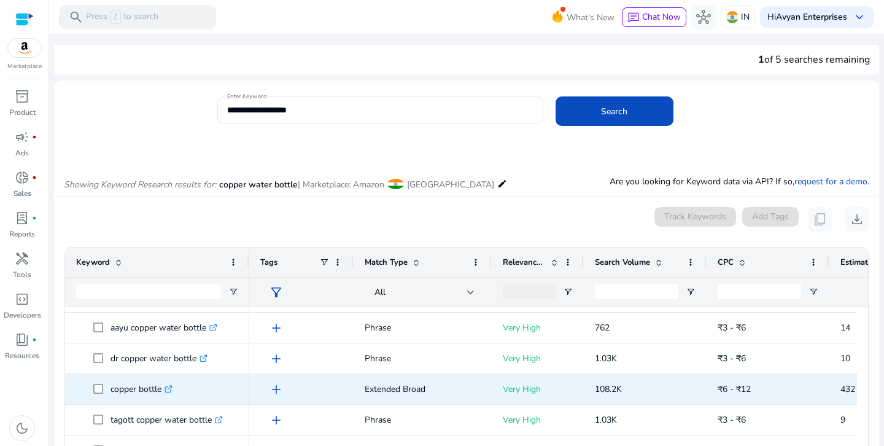
scroll to position [370, 0]
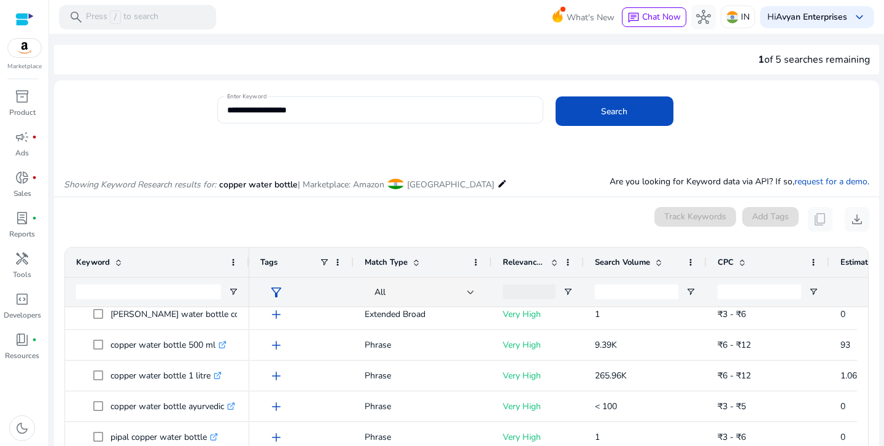
drag, startPoint x: 106, startPoint y: 375, endPoint x: 460, endPoint y: 0, distance: 515.8
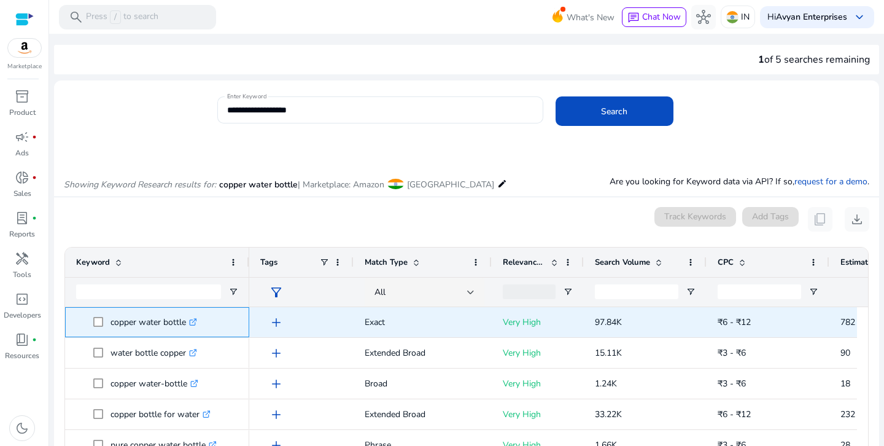
drag, startPoint x: 109, startPoint y: 322, endPoint x: 186, endPoint y: 328, distance: 77.6
click at [186, 328] on span "copper water bottle .st0{fill:#2c8af8}" at bounding box center [165, 321] width 145 height 25
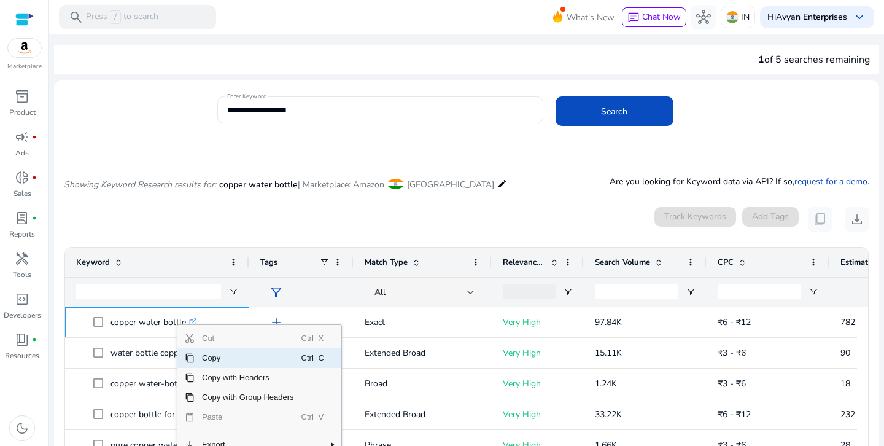
click at [206, 358] on span "Copy" at bounding box center [248, 358] width 107 height 20
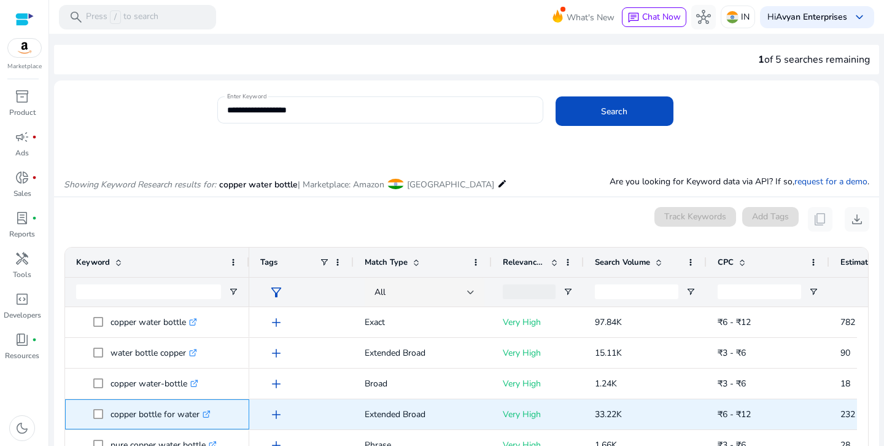
drag, startPoint x: 109, startPoint y: 414, endPoint x: 201, endPoint y: 425, distance: 92.1
click at [201, 425] on span "copper bottle for water .st0{fill:#2c8af8}" at bounding box center [165, 413] width 145 height 25
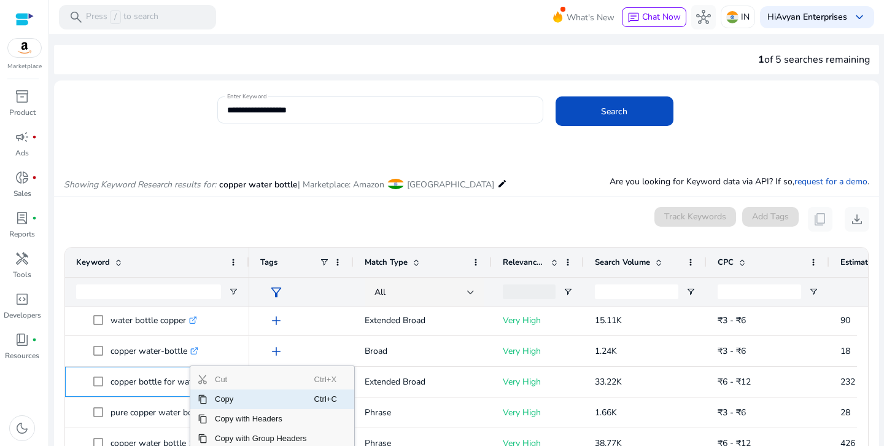
scroll to position [61, 0]
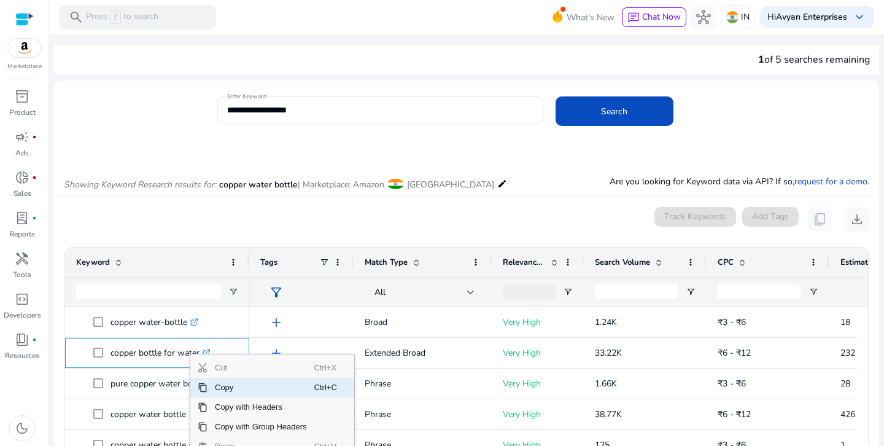
click at [223, 388] on span "Copy" at bounding box center [260, 387] width 107 height 20
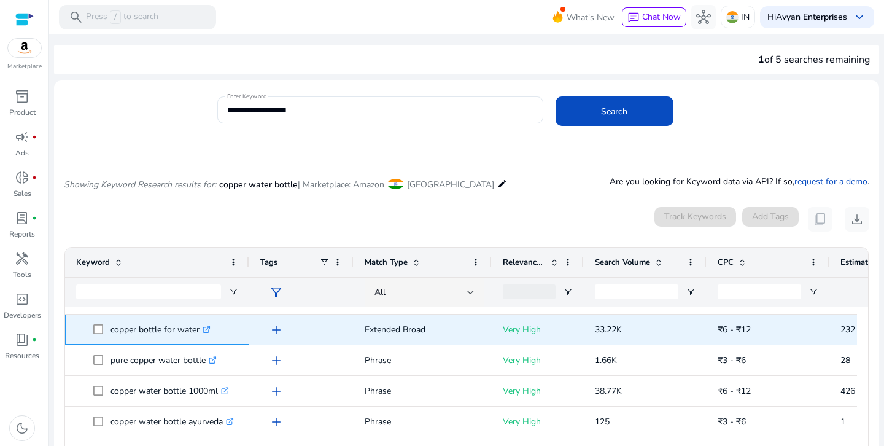
scroll to position [91, 0]
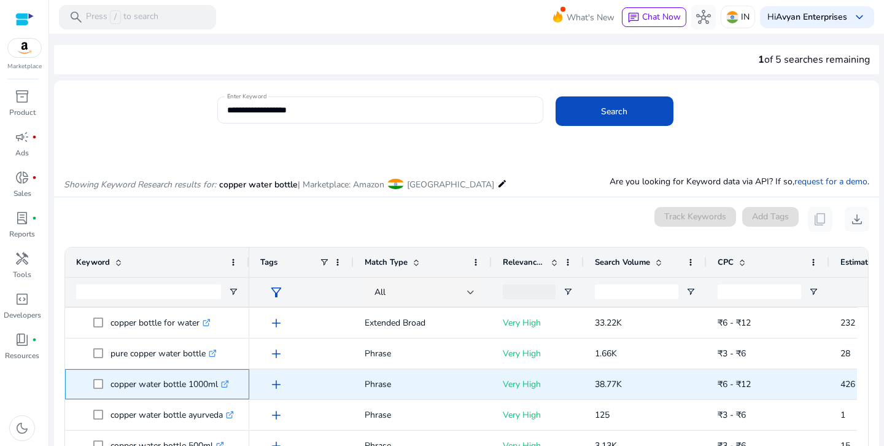
drag, startPoint x: 107, startPoint y: 384, endPoint x: 218, endPoint y: 394, distance: 112.2
click at [218, 394] on span "copper water bottle 1000ml .st0{fill:#2c8af8}" at bounding box center [165, 383] width 145 height 25
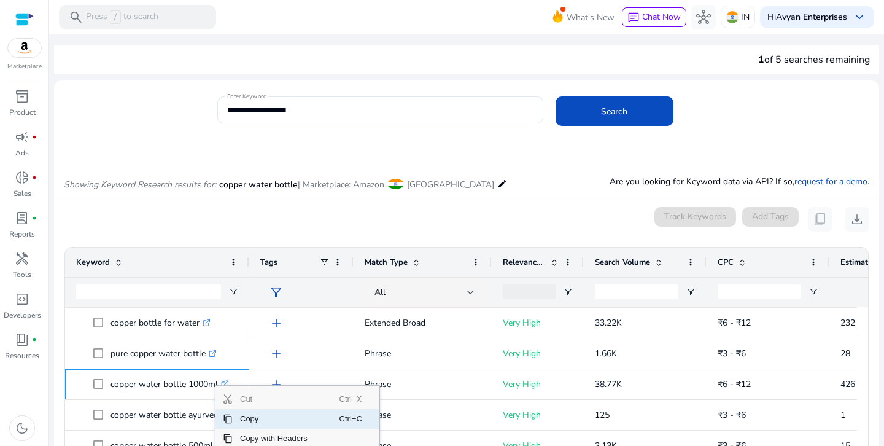
click at [241, 415] on span "Copy" at bounding box center [286, 419] width 107 height 20
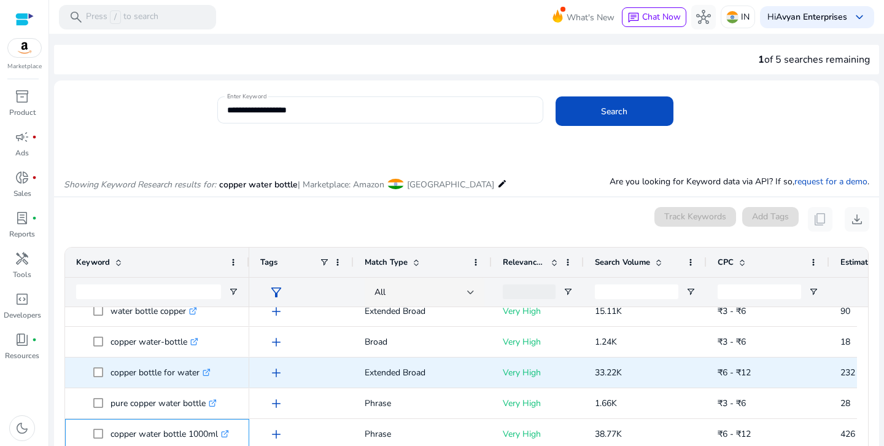
scroll to position [43, 0]
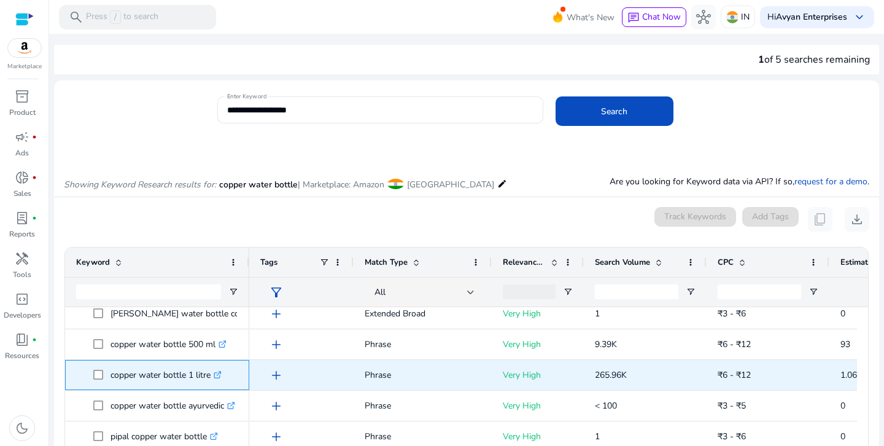
drag, startPoint x: 107, startPoint y: 376, endPoint x: 211, endPoint y: 384, distance: 104.0
click at [211, 384] on span "copper water bottle 1 litre .st0{fill:#2c8af8}" at bounding box center [165, 374] width 145 height 25
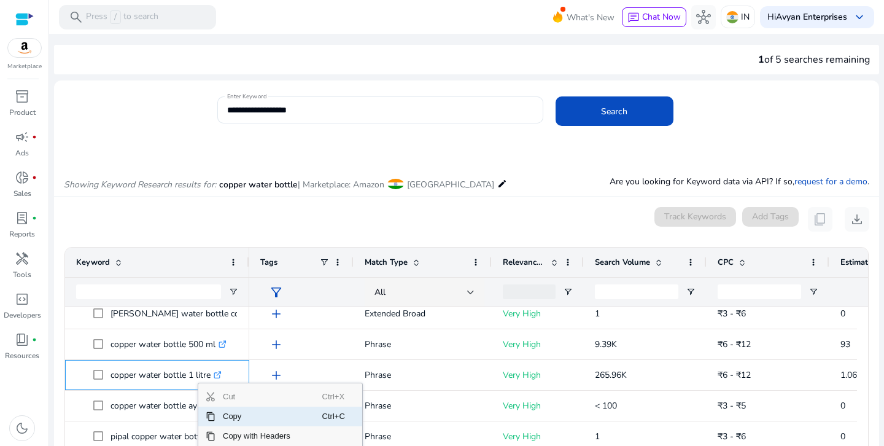
click at [223, 415] on span "Copy" at bounding box center [268, 416] width 107 height 20
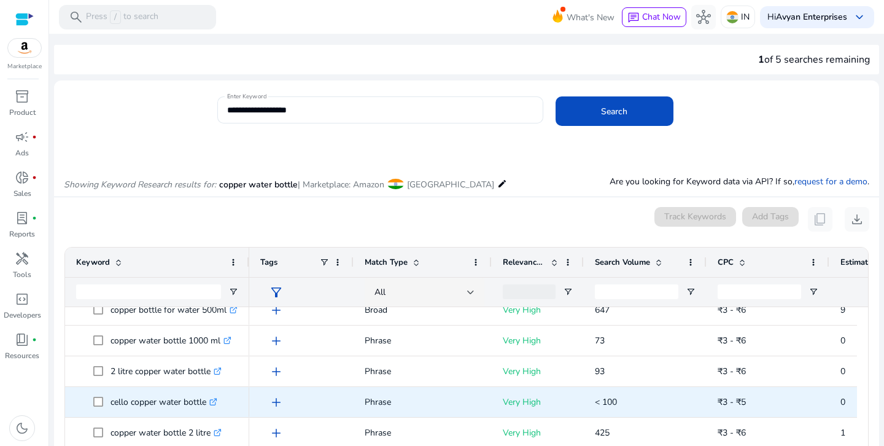
scroll to position [841, 0]
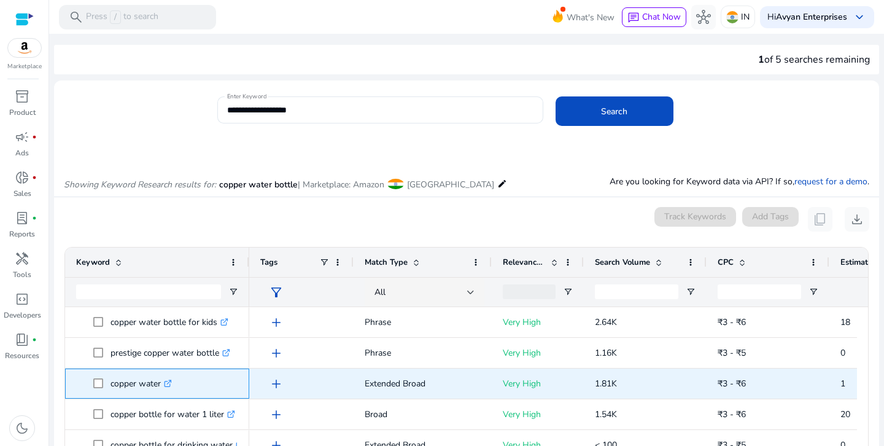
drag, startPoint x: 109, startPoint y: 383, endPoint x: 164, endPoint y: 394, distance: 56.3
click at [164, 394] on span "copper water .st0{fill:#2c8af8}" at bounding box center [165, 383] width 145 height 25
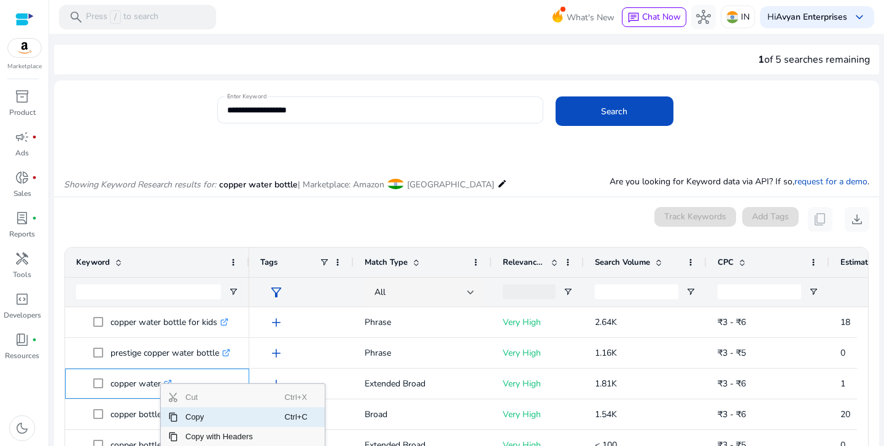
click at [177, 413] on span "Context Menu" at bounding box center [173, 417] width 10 height 10
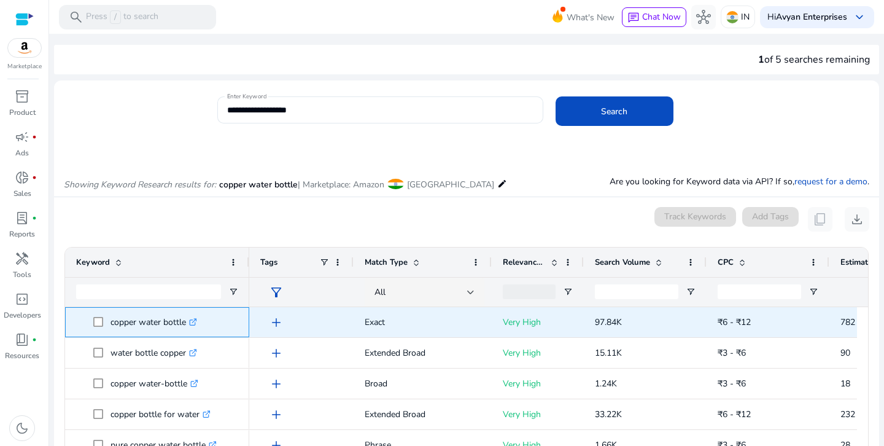
drag, startPoint x: 109, startPoint y: 323, endPoint x: 187, endPoint y: 327, distance: 78.1
click at [187, 327] on span "copper water bottle .st0{fill:#2c8af8}" at bounding box center [165, 321] width 145 height 25
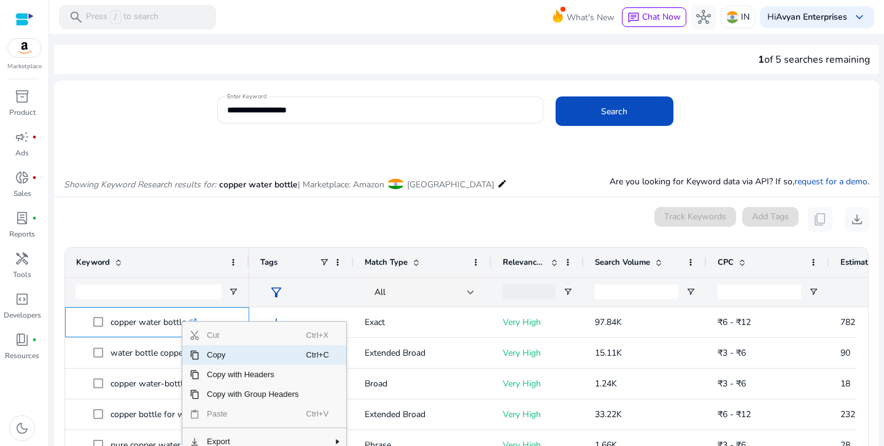
click at [209, 353] on span "Copy" at bounding box center [252, 355] width 107 height 20
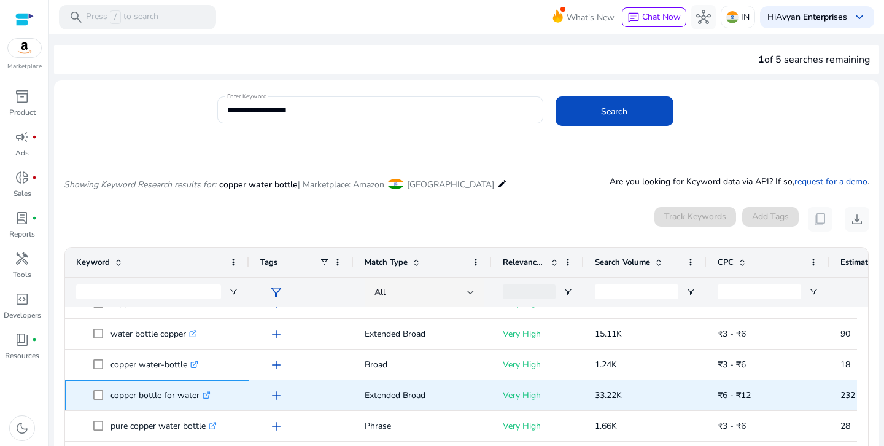
drag, startPoint x: 109, startPoint y: 394, endPoint x: 203, endPoint y: 408, distance: 95.5
click at [203, 408] on div "copper bottle for water .st0{fill:#2c8af8}" at bounding box center [157, 395] width 162 height 29
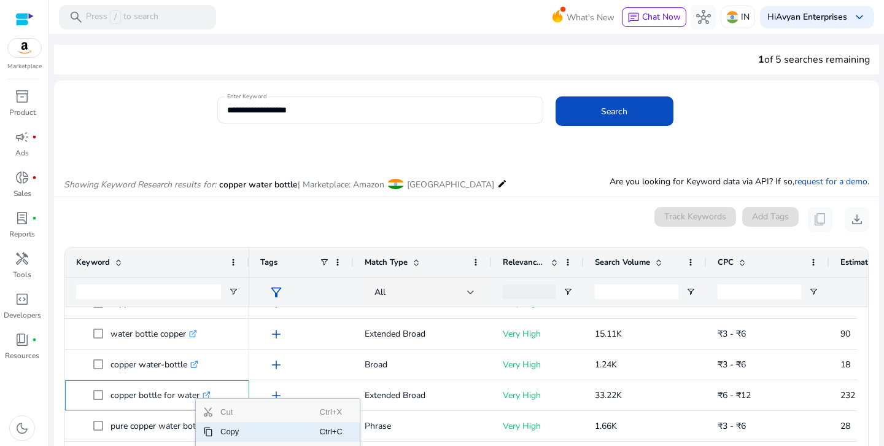
click at [226, 429] on span "Copy" at bounding box center [266, 432] width 107 height 20
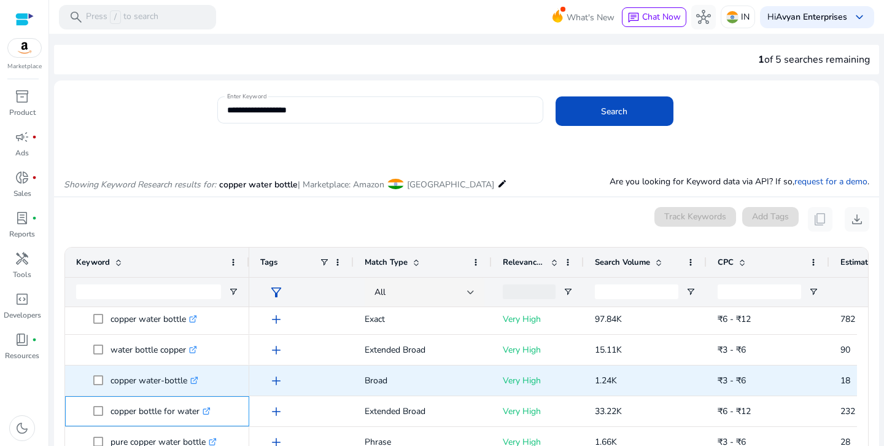
scroll to position [0, 0]
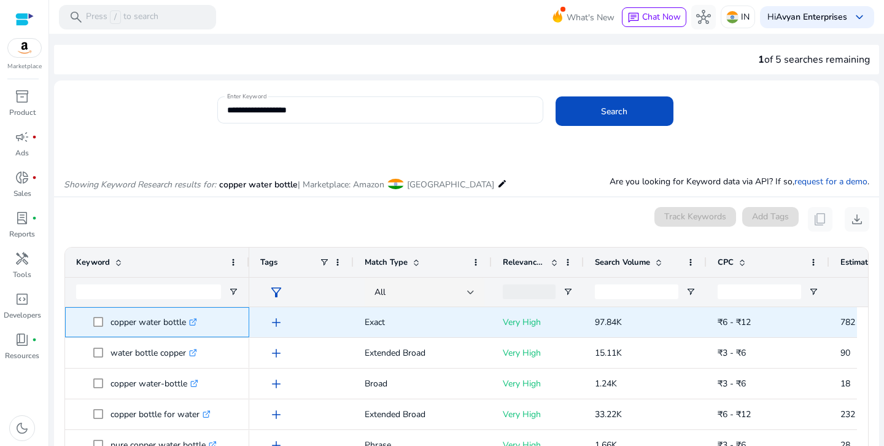
drag, startPoint x: 110, startPoint y: 323, endPoint x: 151, endPoint y: 326, distance: 41.2
click at [151, 326] on p "copper water bottle .st0{fill:#2c8af8}" at bounding box center [153, 321] width 87 height 25
drag, startPoint x: 110, startPoint y: 322, endPoint x: 132, endPoint y: 322, distance: 22.1
click at [132, 322] on p "copper water bottle .st0{fill:#2c8af8}" at bounding box center [153, 321] width 87 height 25
drag, startPoint x: 109, startPoint y: 322, endPoint x: 185, endPoint y: 326, distance: 76.8
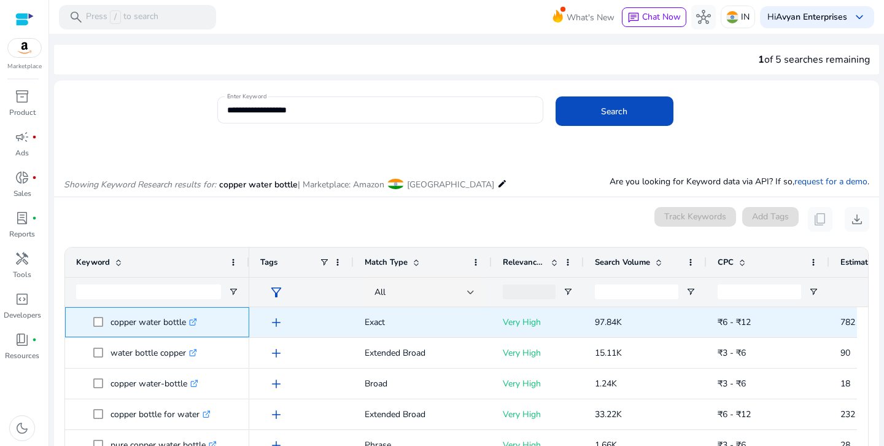
click at [185, 326] on span "copper water bottle .st0{fill:#2c8af8}" at bounding box center [165, 321] width 145 height 25
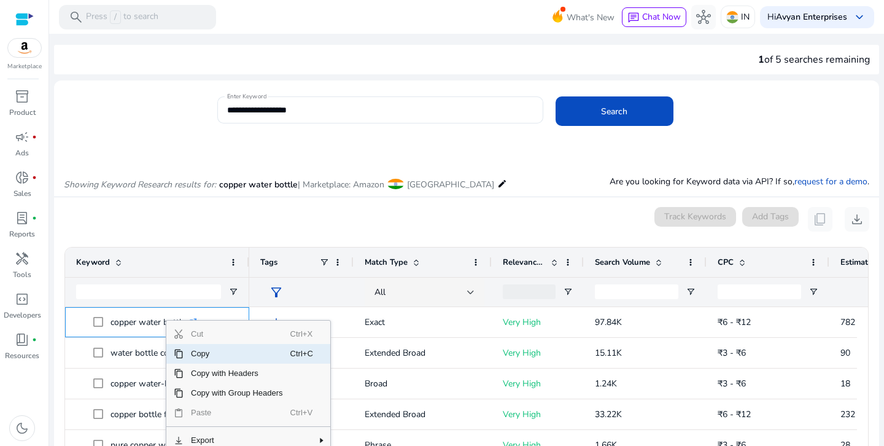
click at [188, 351] on span "Copy" at bounding box center [236, 354] width 107 height 20
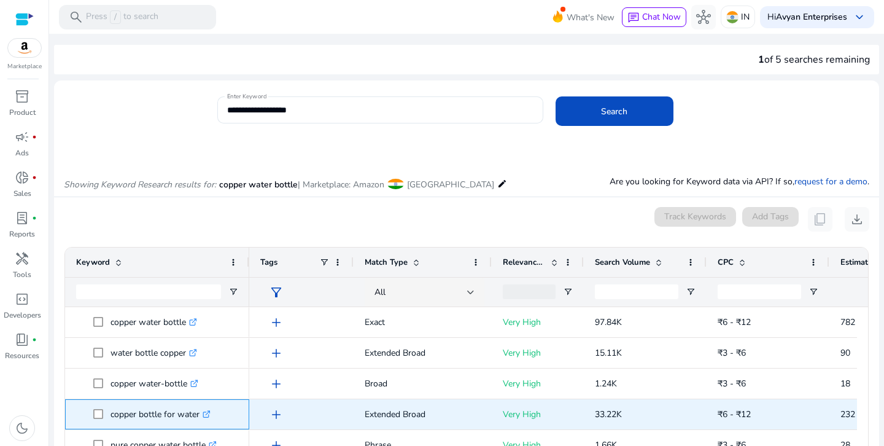
drag, startPoint x: 109, startPoint y: 413, endPoint x: 198, endPoint y: 423, distance: 89.6
click at [198, 423] on span "copper bottle for water .st0{fill:#2c8af8}" at bounding box center [165, 413] width 145 height 25
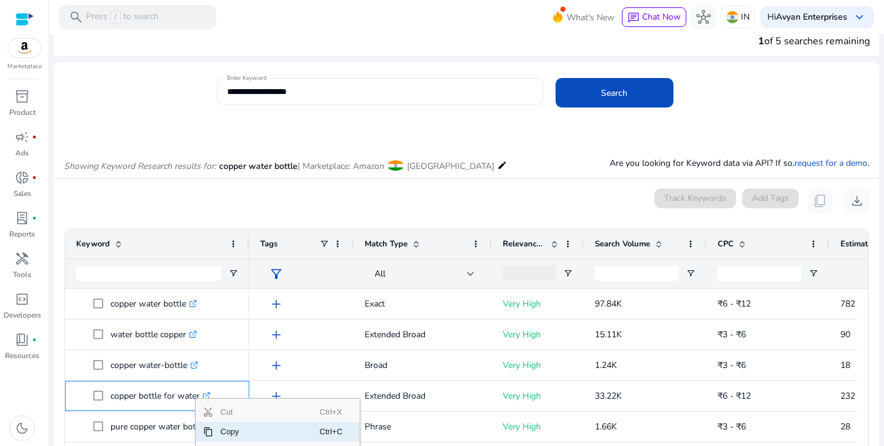
scroll to position [28, 0]
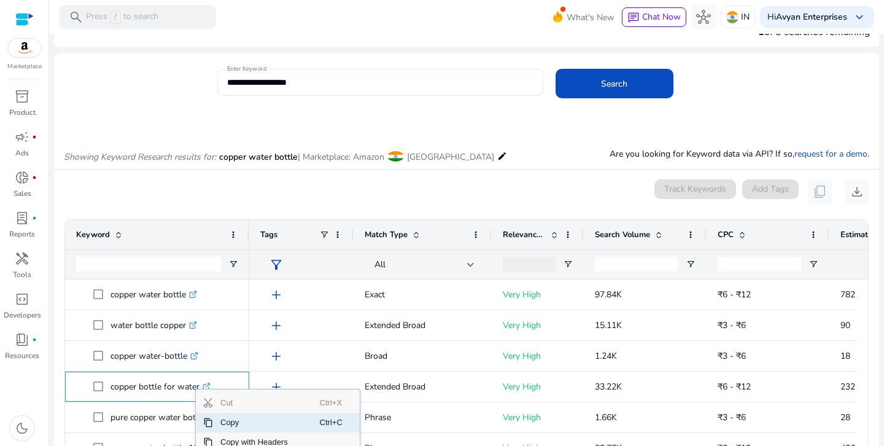
click at [229, 427] on span "Copy" at bounding box center [266, 422] width 107 height 20
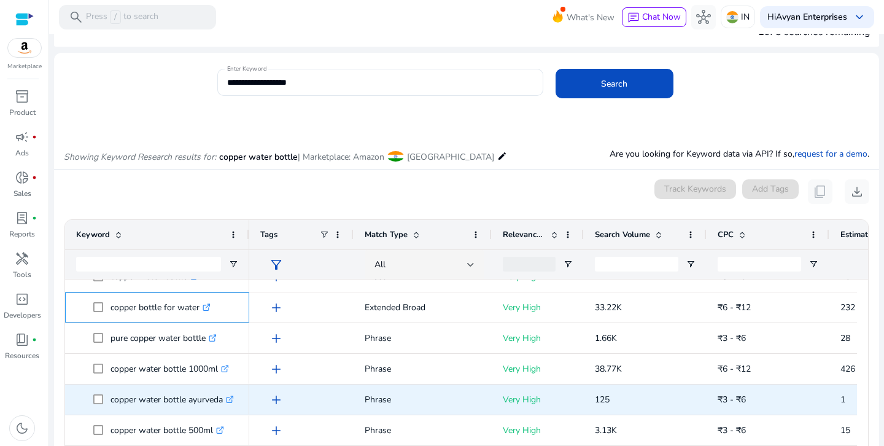
scroll to position [82, 0]
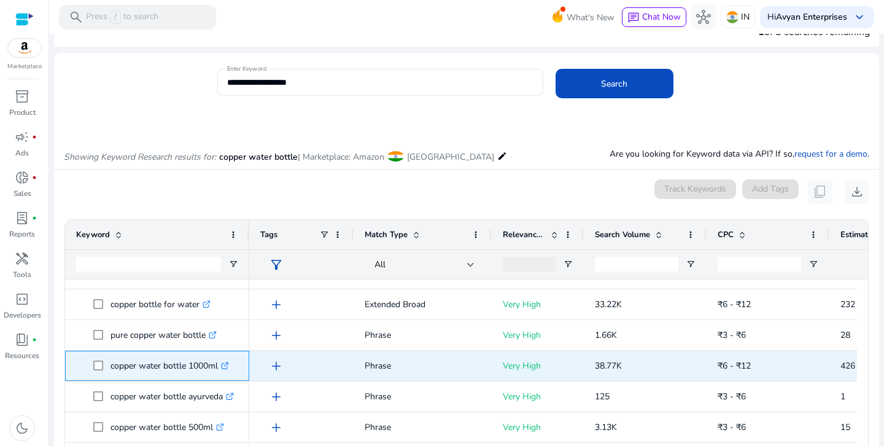
drag, startPoint x: 107, startPoint y: 367, endPoint x: 155, endPoint y: 366, distance: 47.9
click at [222, 371] on span "copper water bottle 1000ml .st0{fill:#2c8af8}" at bounding box center [165, 365] width 145 height 25
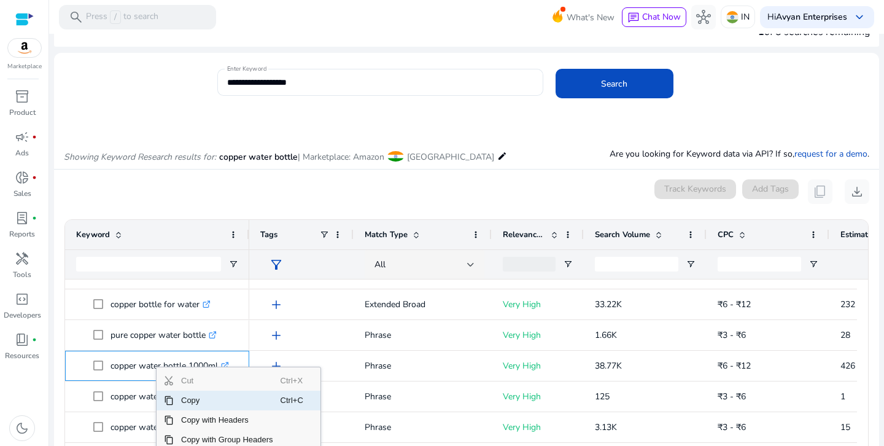
click at [188, 396] on span "Copy" at bounding box center [227, 400] width 107 height 20
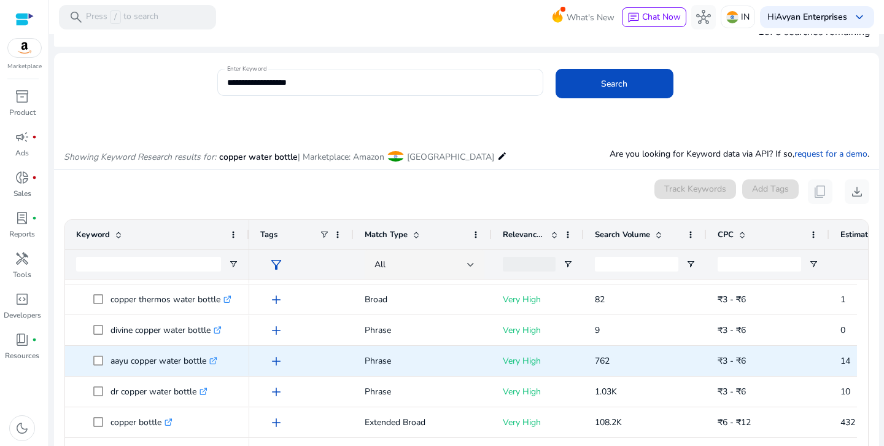
scroll to position [320, 0]
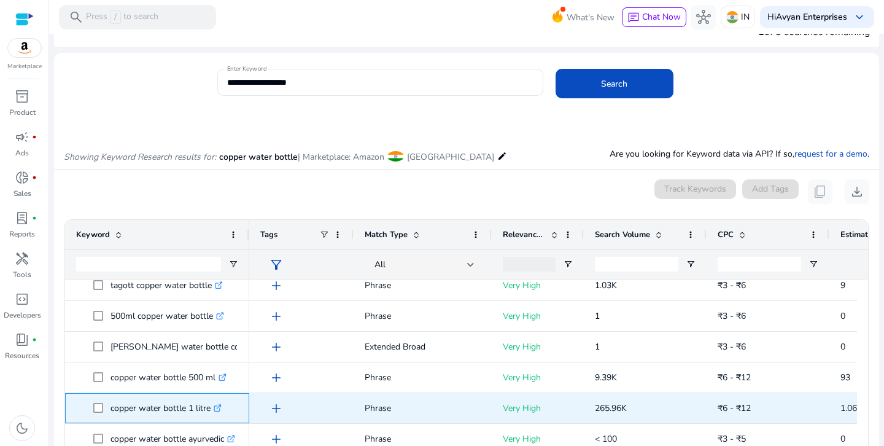
drag, startPoint x: 109, startPoint y: 408, endPoint x: 211, endPoint y: 415, distance: 102.2
click at [211, 415] on span "copper water bottle 1 litre .st0{fill:#2c8af8}" at bounding box center [165, 407] width 145 height 25
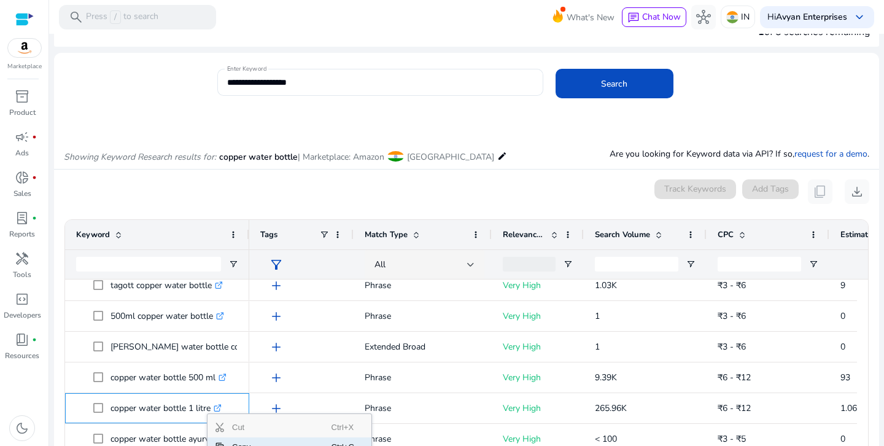
click at [219, 439] on span "Context Menu" at bounding box center [215, 447] width 17 height 20
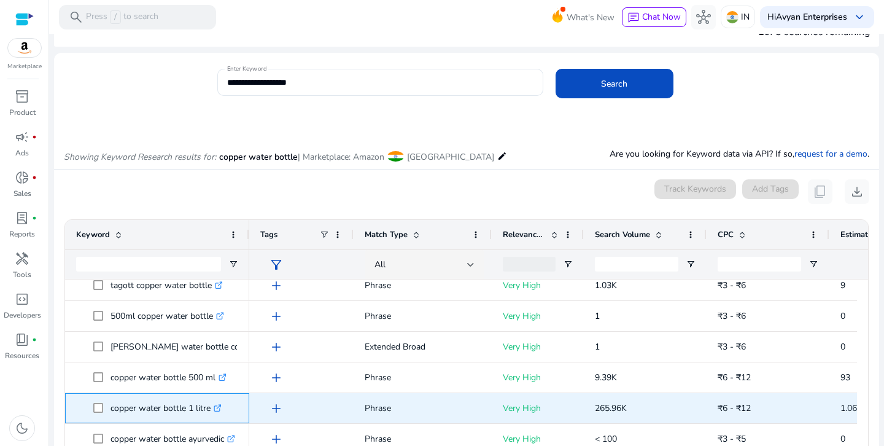
drag, startPoint x: 107, startPoint y: 406, endPoint x: 209, endPoint y: 409, distance: 101.9
click at [209, 409] on span "copper water bottle 1 litre .st0{fill:#2c8af8}" at bounding box center [165, 407] width 145 height 25
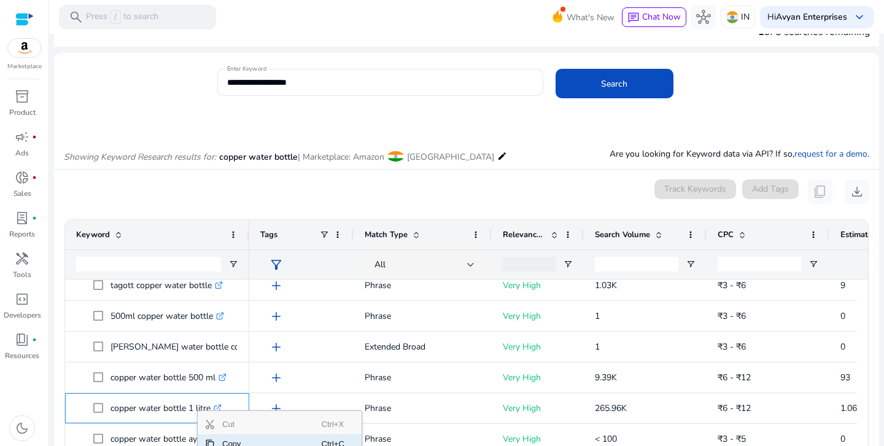
click at [230, 444] on span "Copy" at bounding box center [268, 444] width 107 height 20
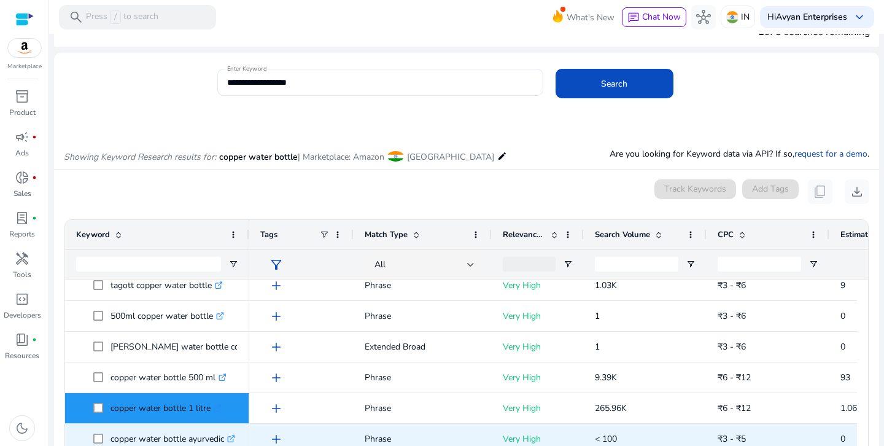
click at [231, 439] on icon at bounding box center [231, 439] width 6 height 6
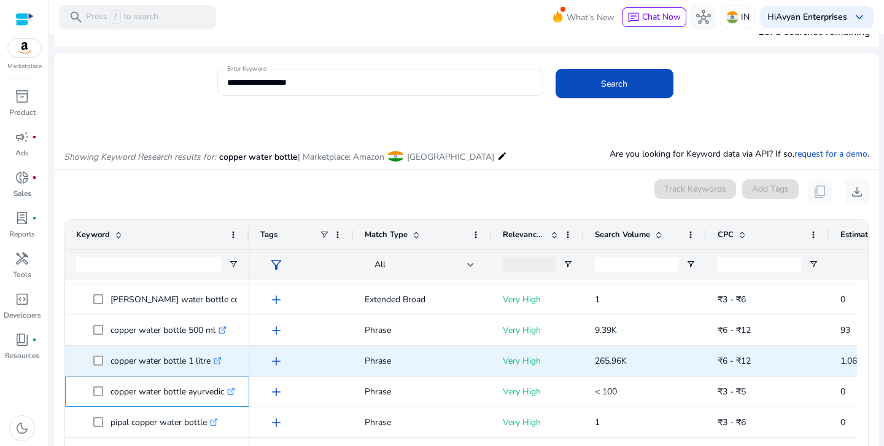
scroll to position [516, 0]
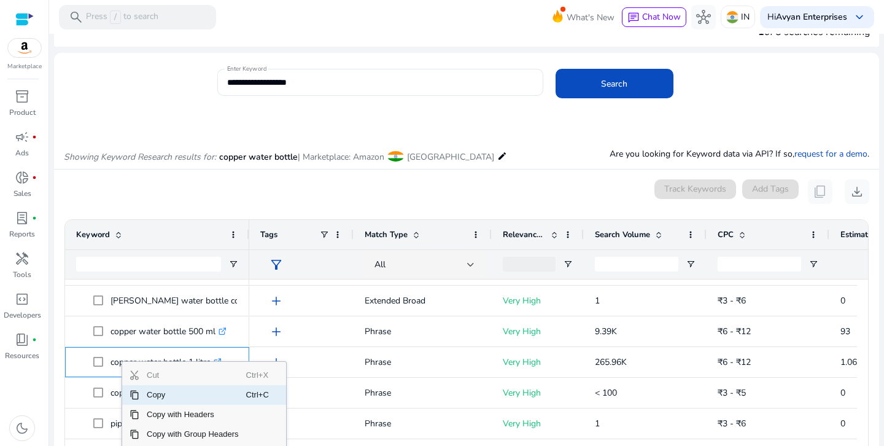
click at [144, 395] on span "Copy" at bounding box center [192, 395] width 107 height 20
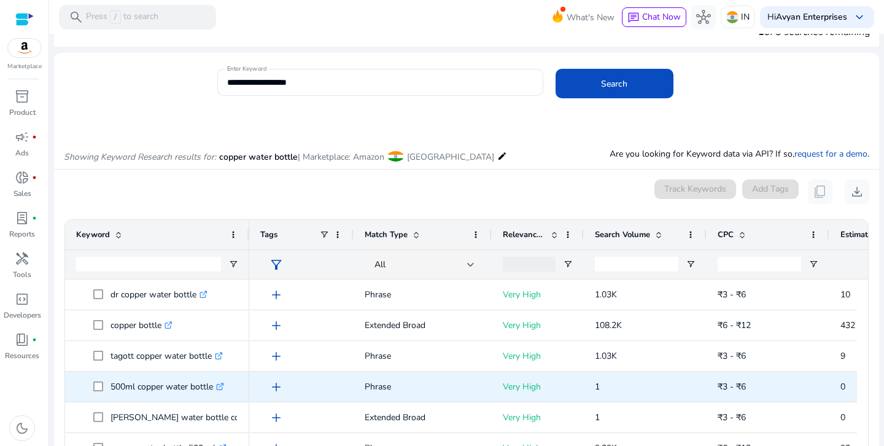
scroll to position [394, 0]
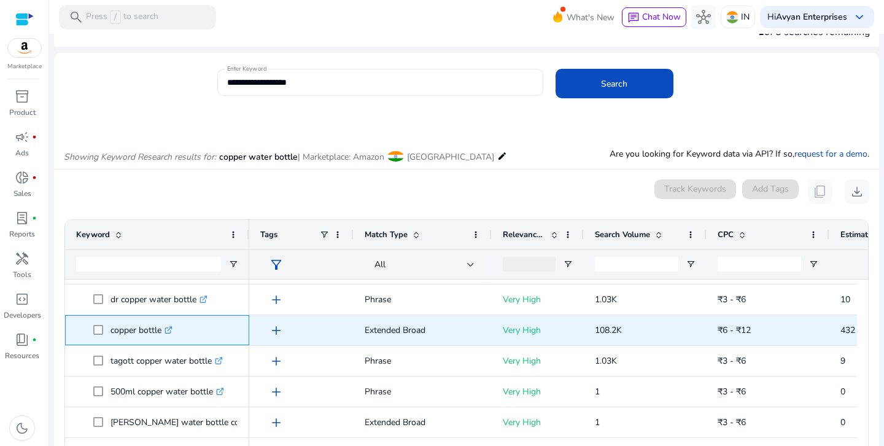
drag, startPoint x: 112, startPoint y: 330, endPoint x: 128, endPoint y: 331, distance: 16.0
click at [128, 331] on p "copper bottle .st0{fill:#2c8af8}" at bounding box center [141, 329] width 62 height 25
drag, startPoint x: 107, startPoint y: 330, endPoint x: 161, endPoint y: 331, distance: 54.0
click at [161, 331] on span "copper bottle .st0{fill:#2c8af8}" at bounding box center [165, 329] width 145 height 25
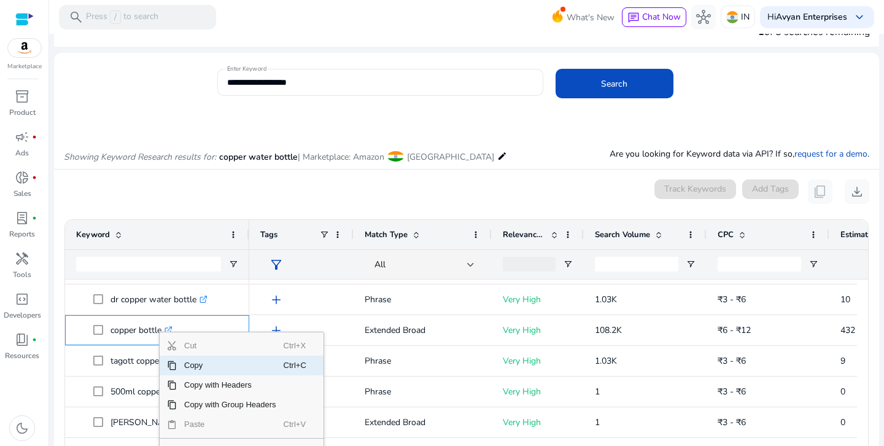
click at [178, 362] on span "Copy" at bounding box center [230, 365] width 107 height 20
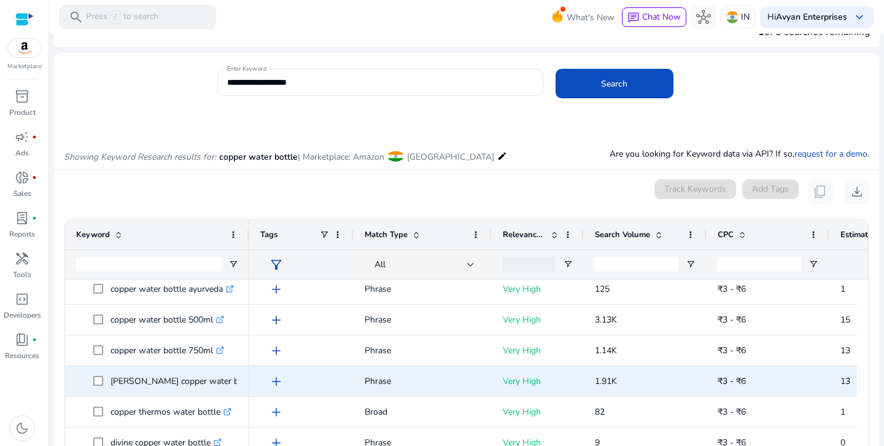
scroll to position [177, 0]
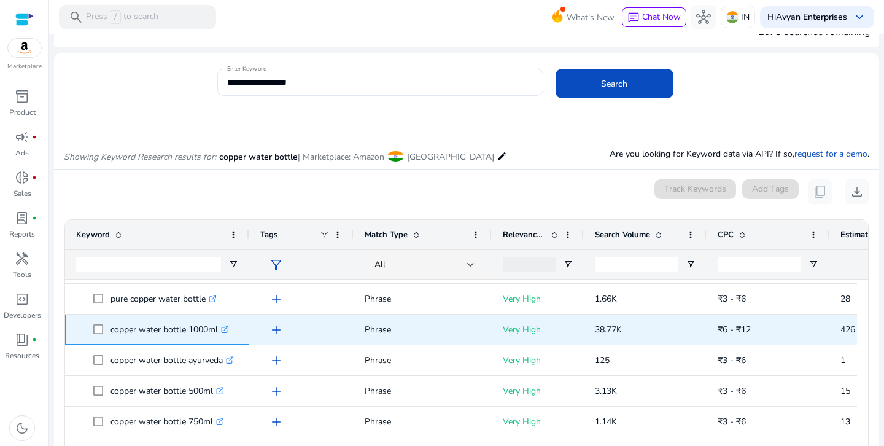
drag, startPoint x: 107, startPoint y: 331, endPoint x: 206, endPoint y: 333, distance: 98.8
click at [218, 334] on span "copper water bottle 1000ml .st0{fill:#2c8af8}" at bounding box center [165, 329] width 145 height 25
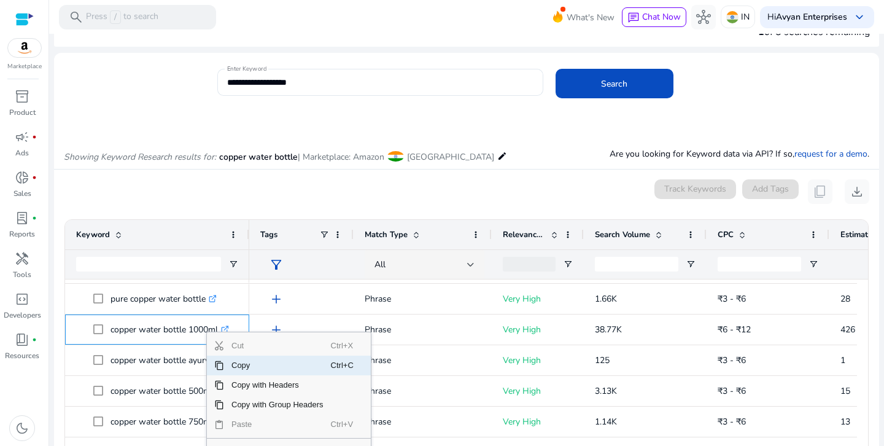
click at [222, 361] on span "Context Menu" at bounding box center [219, 365] width 10 height 10
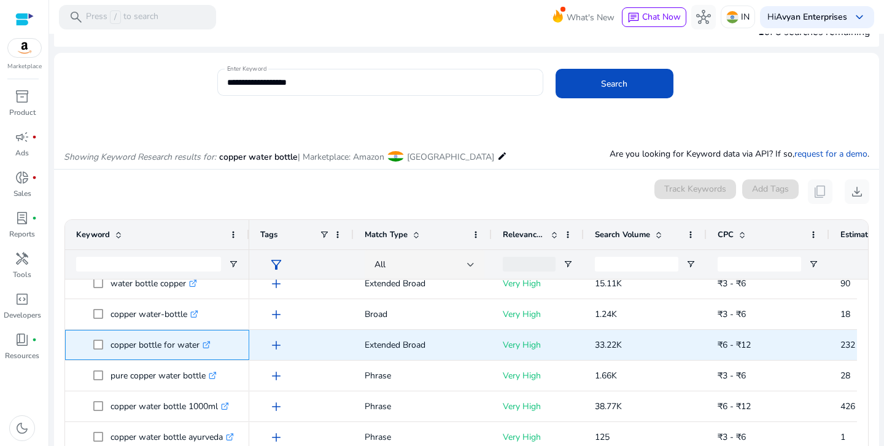
drag, startPoint x: 108, startPoint y: 344, endPoint x: 207, endPoint y: 355, distance: 100.0
click at [207, 355] on span "copper bottle for water .st0{fill:#2c8af8}" at bounding box center [165, 344] width 145 height 25
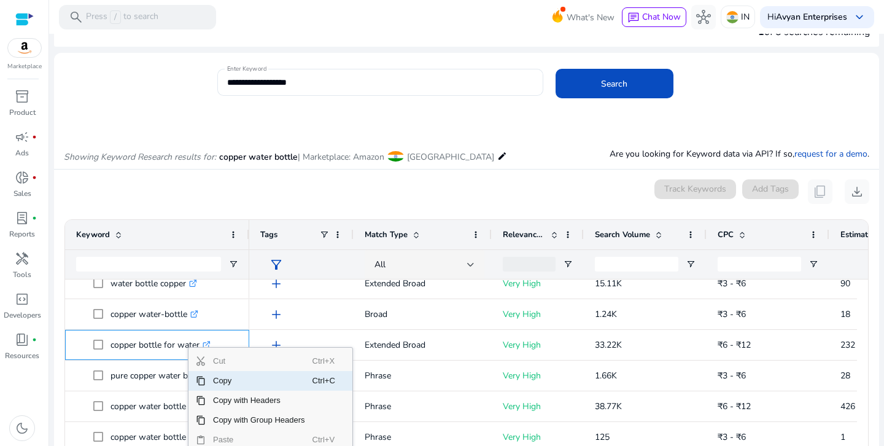
click at [204, 380] on span "Context Menu" at bounding box center [201, 381] width 10 height 10
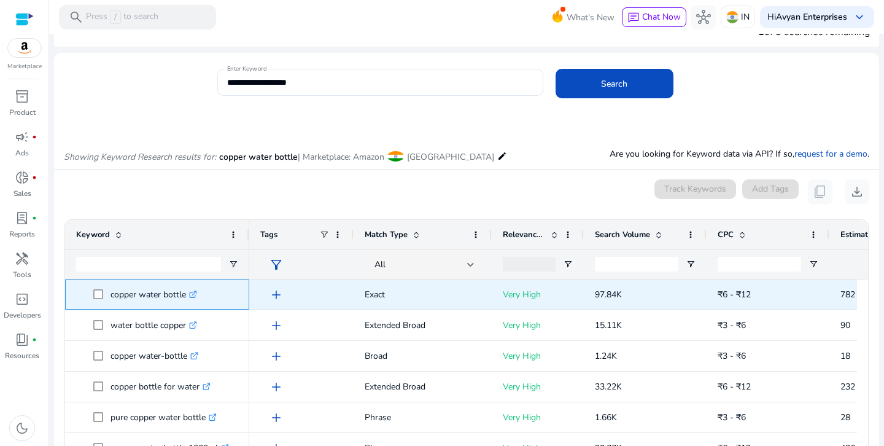
drag, startPoint x: 112, startPoint y: 294, endPoint x: 147, endPoint y: 298, distance: 35.8
click at [147, 298] on p "copper water bottle .st0{fill:#2c8af8}" at bounding box center [153, 294] width 87 height 25
drag, startPoint x: 108, startPoint y: 294, endPoint x: 187, endPoint y: 299, distance: 78.7
click at [187, 299] on span "copper water bottle .st0{fill:#2c8af8}" at bounding box center [165, 294] width 145 height 25
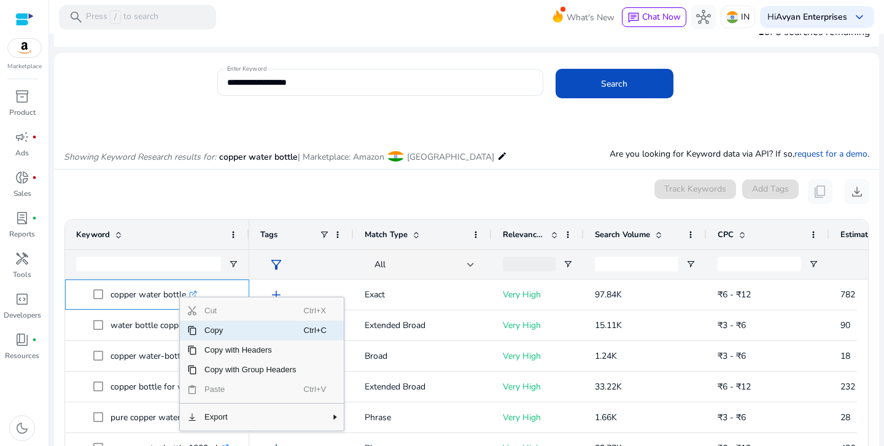
click at [209, 330] on span "Copy" at bounding box center [250, 330] width 107 height 20
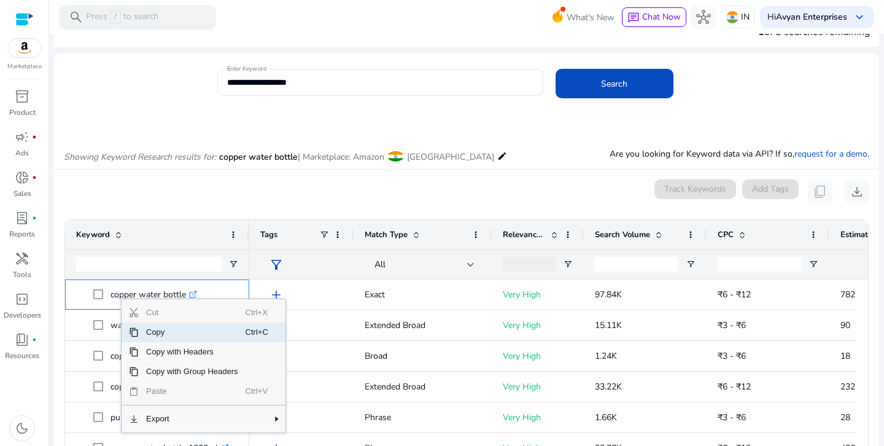
click at [161, 331] on span "Copy" at bounding box center [192, 332] width 107 height 20
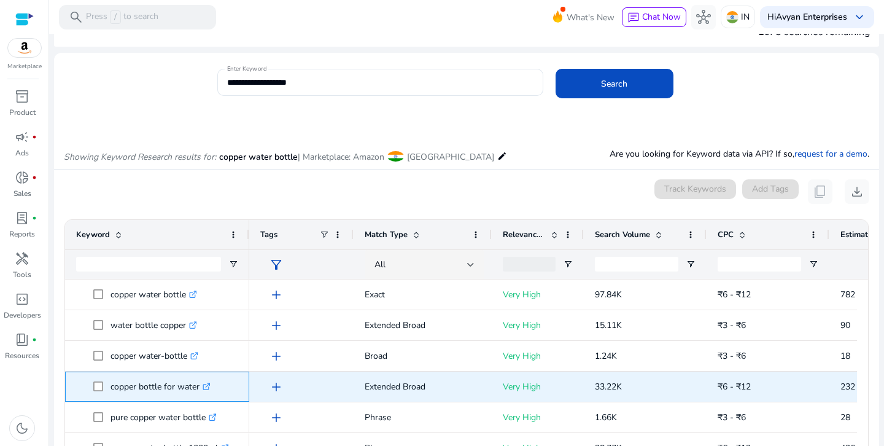
drag, startPoint x: 108, startPoint y: 385, endPoint x: 199, endPoint y: 392, distance: 91.6
click at [199, 392] on span "copper bottle for water .st0{fill:#2c8af8}" at bounding box center [165, 386] width 145 height 25
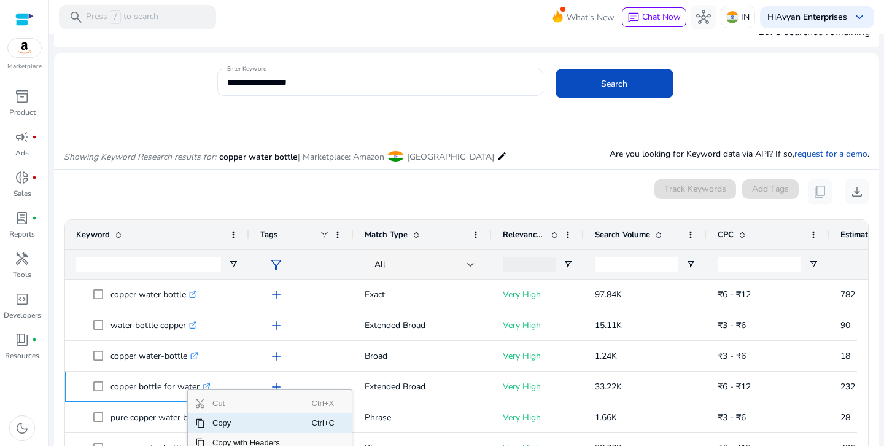
click at [221, 420] on span "Copy" at bounding box center [258, 423] width 107 height 20
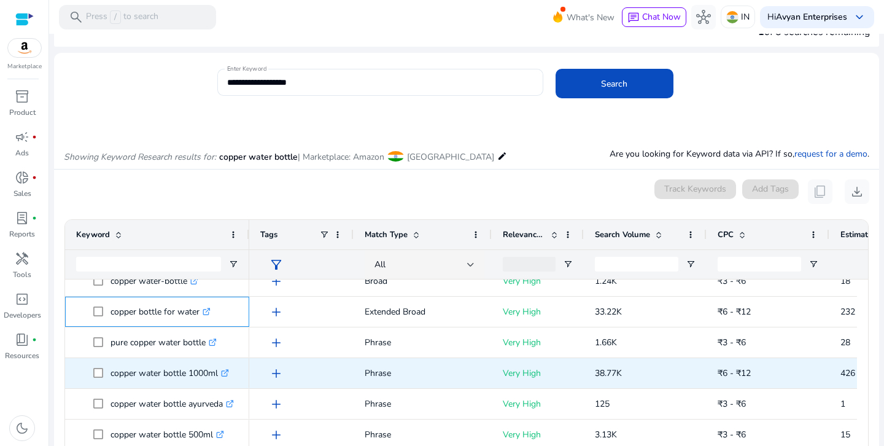
scroll to position [77, 0]
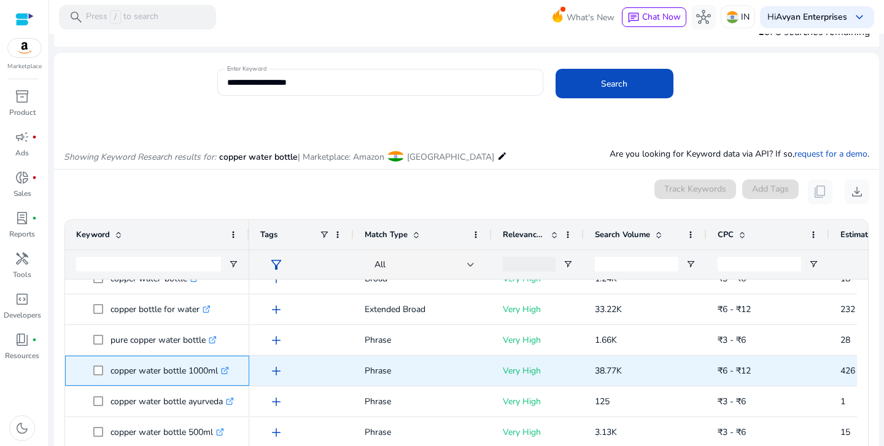
drag, startPoint x: 107, startPoint y: 369, endPoint x: 214, endPoint y: 375, distance: 106.9
click at [218, 379] on span "copper water bottle 1000ml .st0{fill:#2c8af8}" at bounding box center [165, 370] width 145 height 25
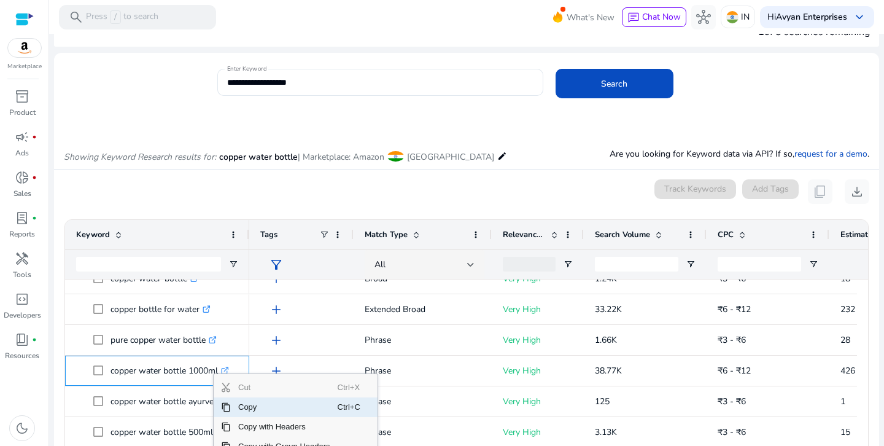
click at [247, 408] on span "Copy" at bounding box center [284, 407] width 107 height 20
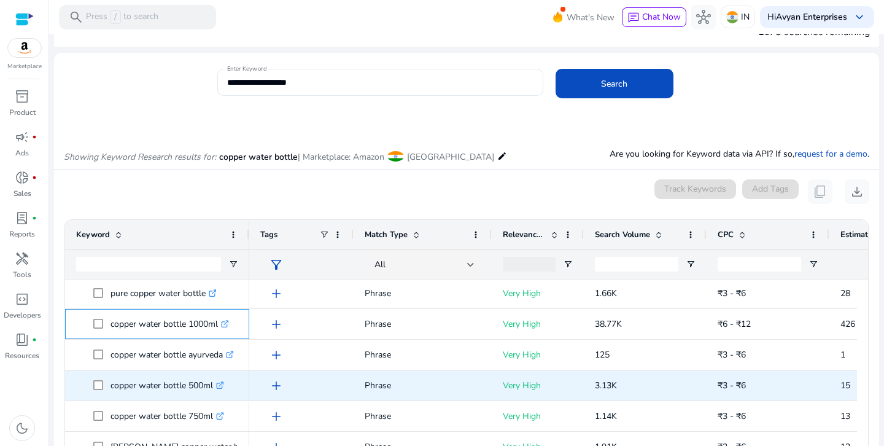
scroll to position [133, 0]
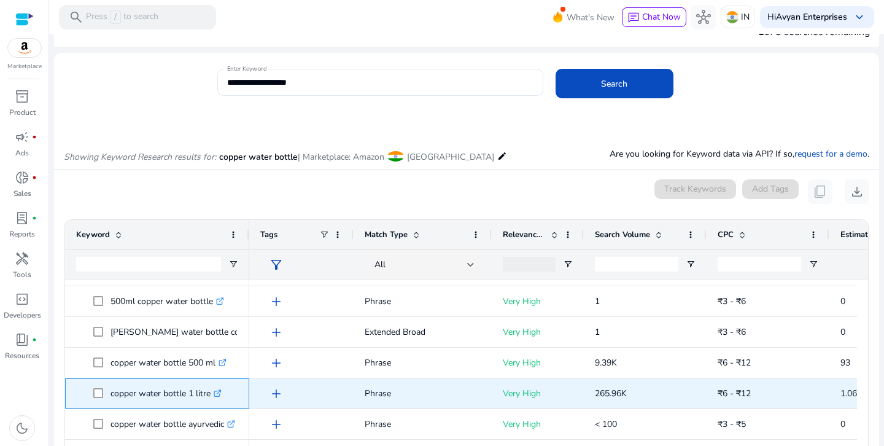
drag, startPoint x: 107, startPoint y: 393, endPoint x: 212, endPoint y: 400, distance: 105.2
click at [212, 400] on span "copper water bottle 1 litre .st0{fill:#2c8af8}" at bounding box center [165, 393] width 145 height 25
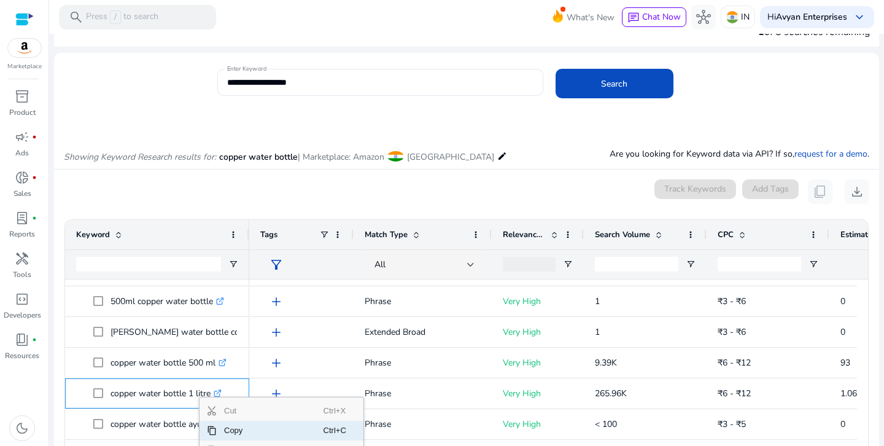
click at [219, 425] on span "Copy" at bounding box center [270, 430] width 107 height 20
click at [230, 430] on span "Copy" at bounding box center [271, 432] width 107 height 20
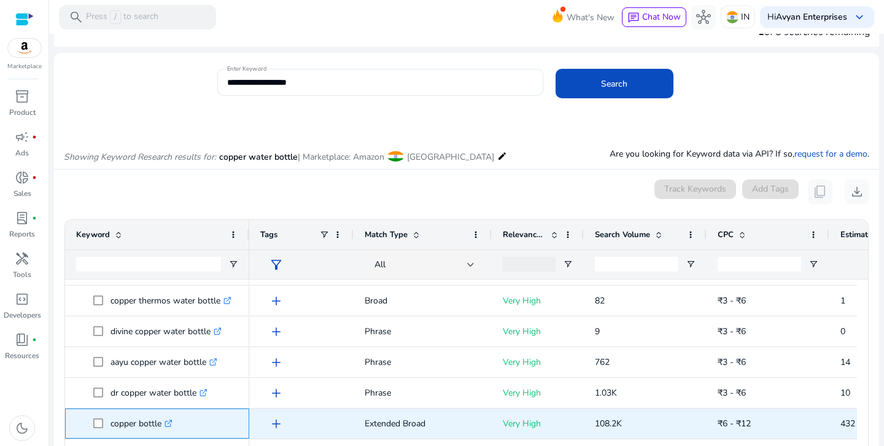
drag, startPoint x: 109, startPoint y: 425, endPoint x: 162, endPoint y: 430, distance: 53.7
click at [162, 430] on span "copper bottle .st0{fill:#2c8af8}" at bounding box center [165, 423] width 145 height 25
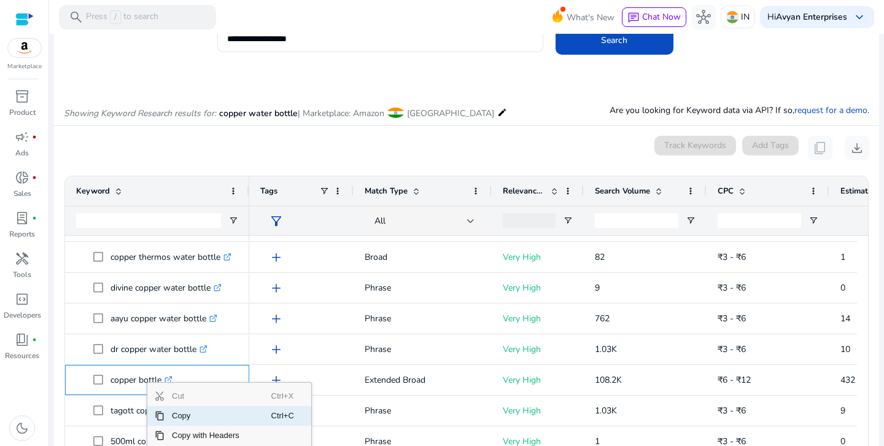
click at [161, 420] on span "Context Menu" at bounding box center [160, 416] width 10 height 10
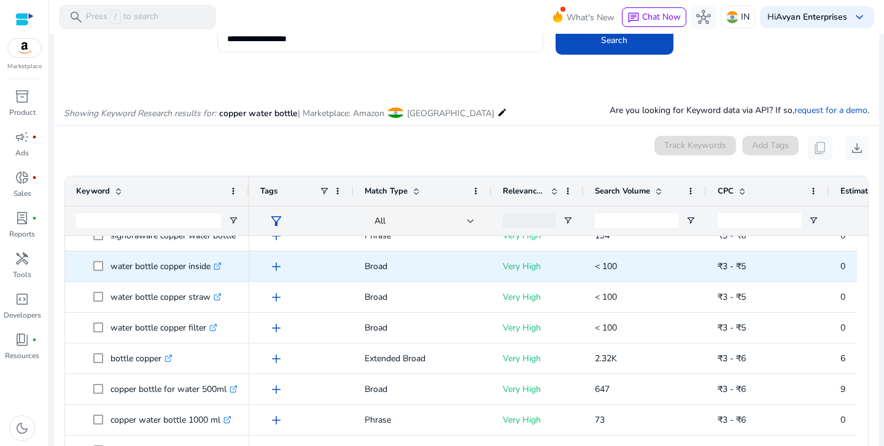
scroll to position [690, 0]
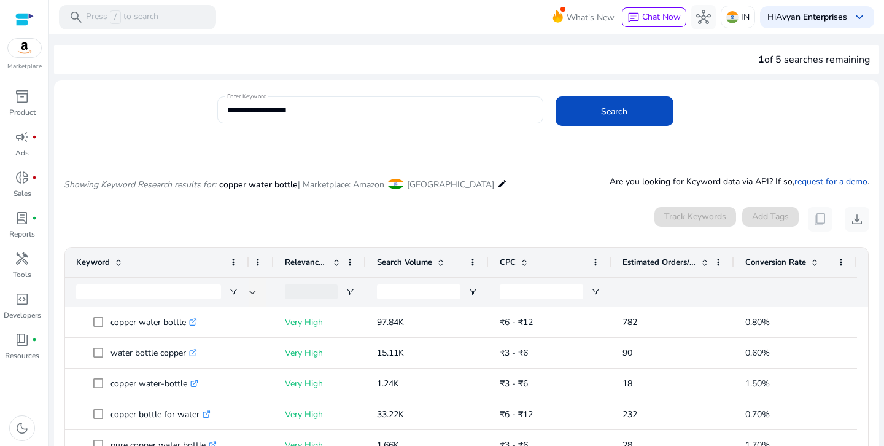
click at [323, 107] on input "**********" at bounding box center [380, 110] width 306 height 14
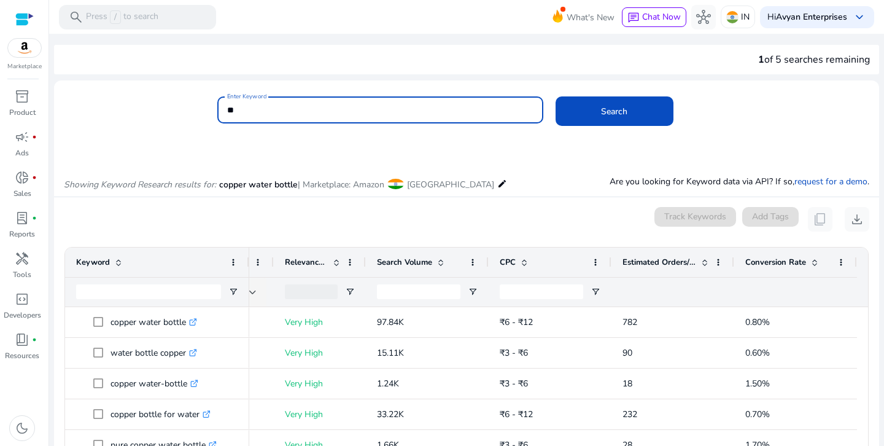
type input "*"
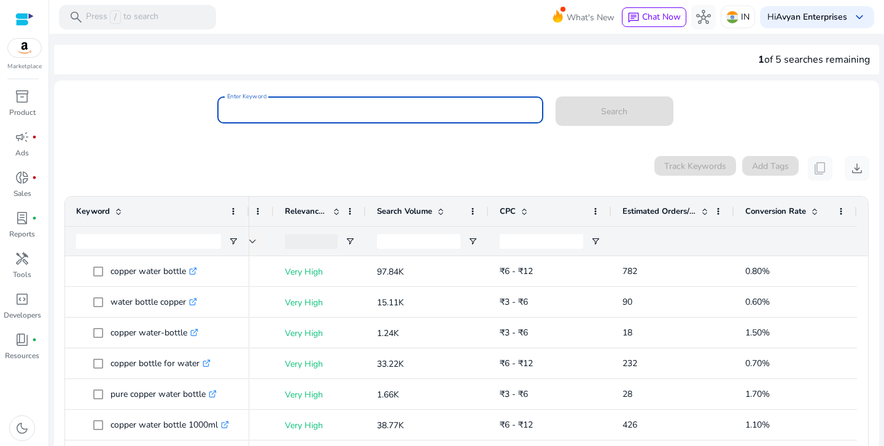
paste input "**********"
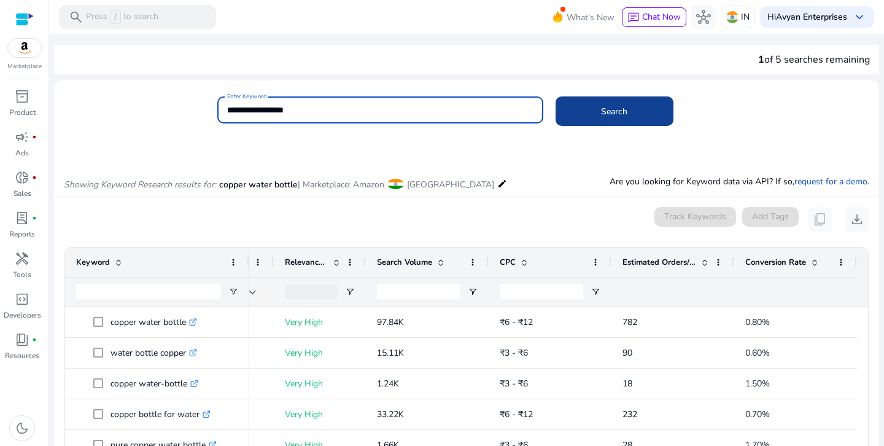
click at [608, 109] on span "Search" at bounding box center [614, 111] width 26 height 13
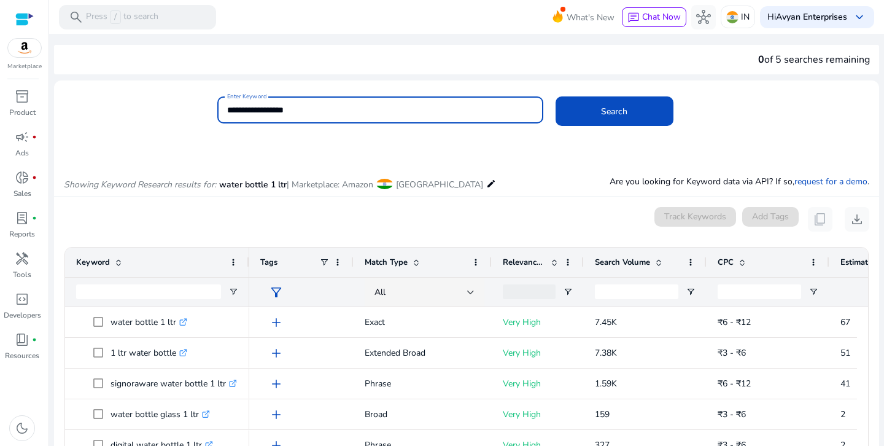
click at [325, 115] on input "**********" at bounding box center [380, 110] width 306 height 14
type input "*"
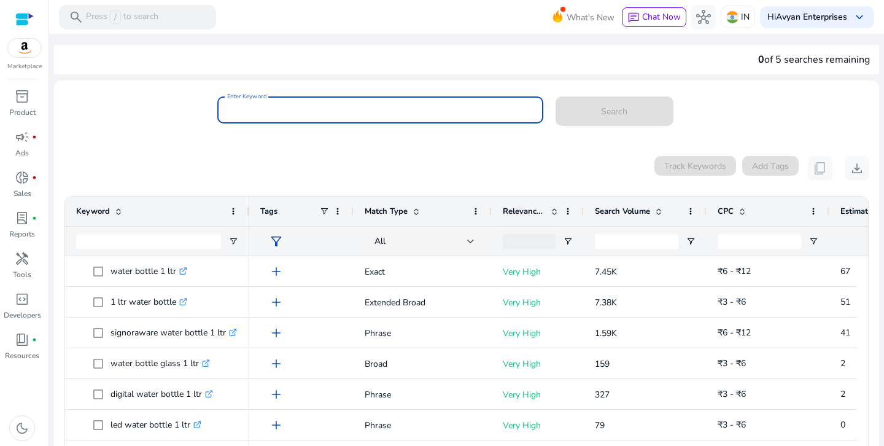
paste input "**********"
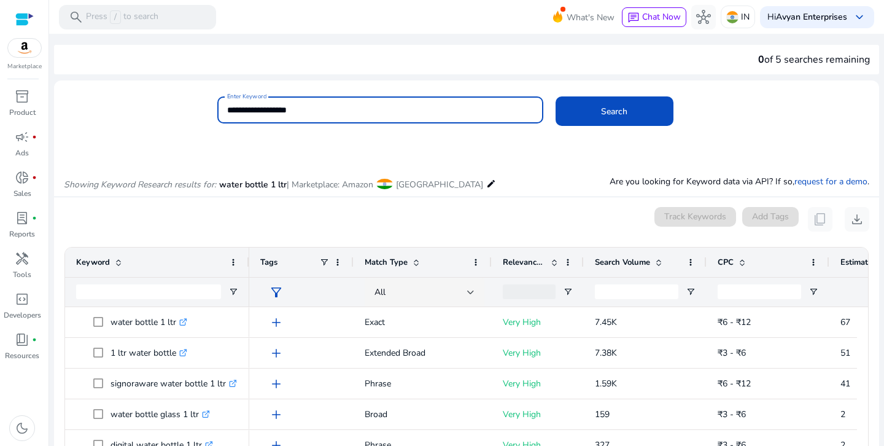
type input "**********"
click at [555, 96] on button "Search" at bounding box center [614, 110] width 118 height 29
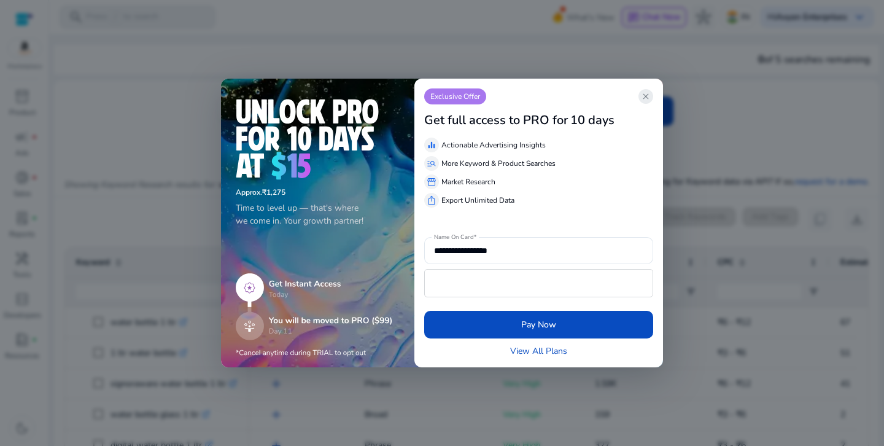
click at [642, 98] on span "close" at bounding box center [646, 96] width 10 height 10
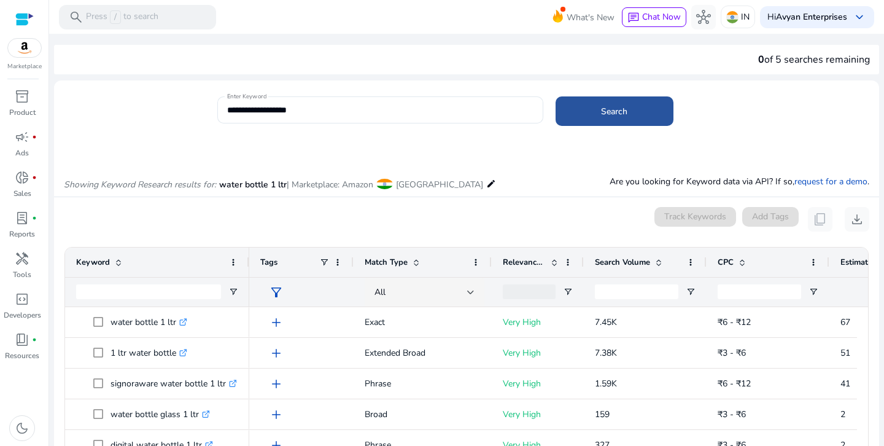
click at [608, 114] on span "Search" at bounding box center [614, 111] width 26 height 13
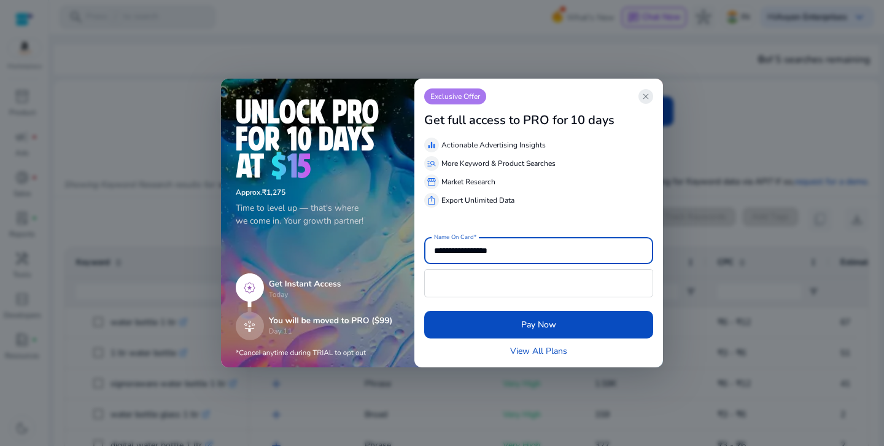
click at [647, 96] on span "close" at bounding box center [646, 96] width 10 height 10
